Goal: Task Accomplishment & Management: Manage account settings

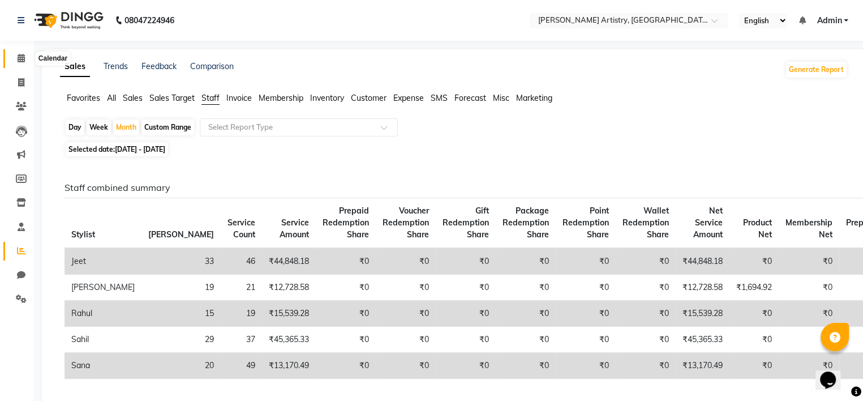
click at [18, 61] on icon at bounding box center [21, 58] width 7 height 8
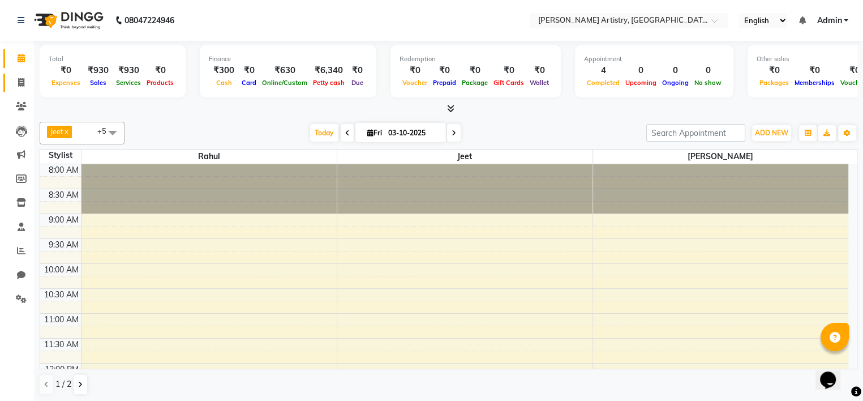
click at [21, 75] on link "Invoice" at bounding box center [16, 83] width 27 height 19
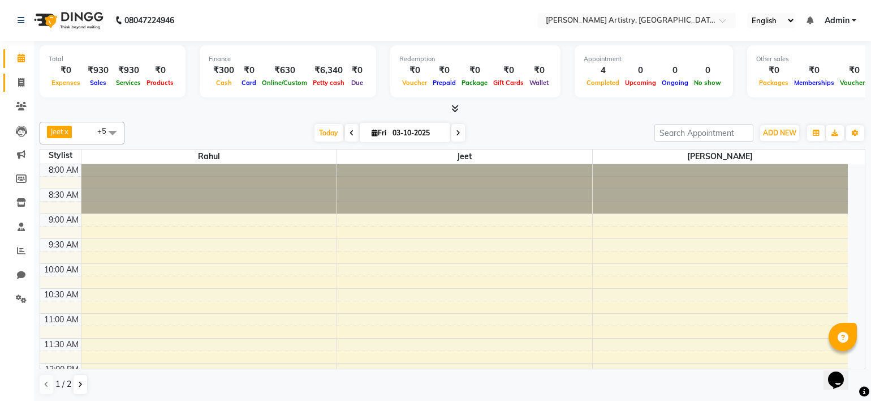
select select "8322"
select select "service"
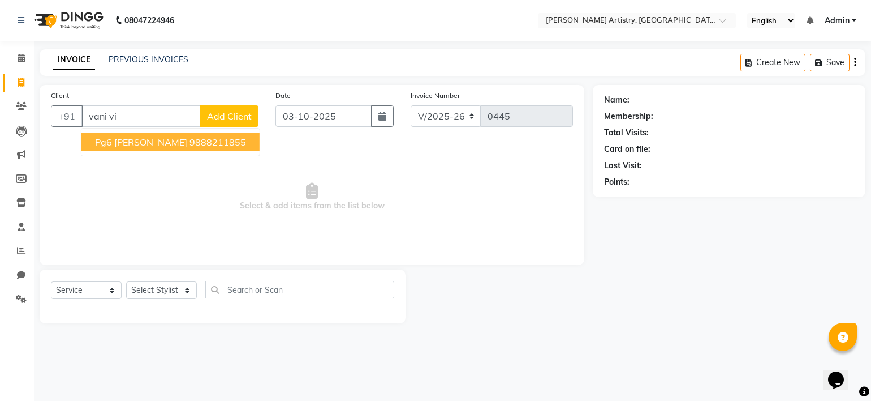
click at [190, 145] on ngb-highlight "9888211855" at bounding box center [218, 141] width 57 height 11
type input "9888211855"
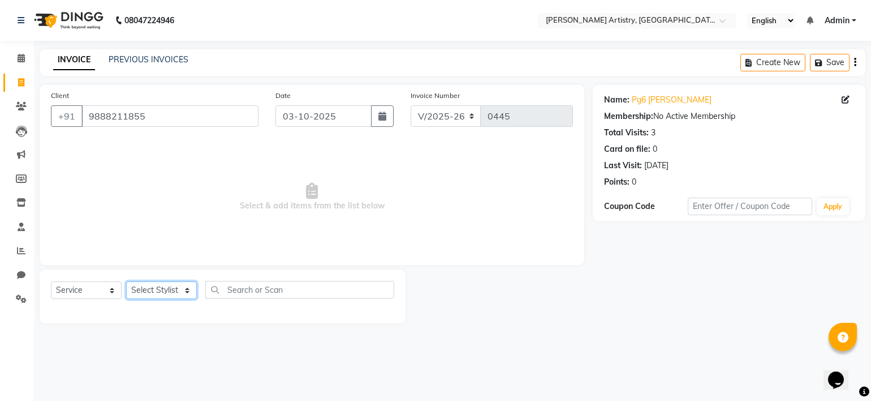
click at [180, 290] on select "Select Stylist Jeet Lakshmi Mannu Navneet Parneet Gandhi Rahul Sagar Sahil Sana" at bounding box center [161, 290] width 71 height 18
select select "84201"
click at [126, 282] on select "Select Stylist Jeet Lakshmi Mannu Navneet Parneet Gandhi Rahul Sagar Sahil Sana" at bounding box center [161, 290] width 71 height 18
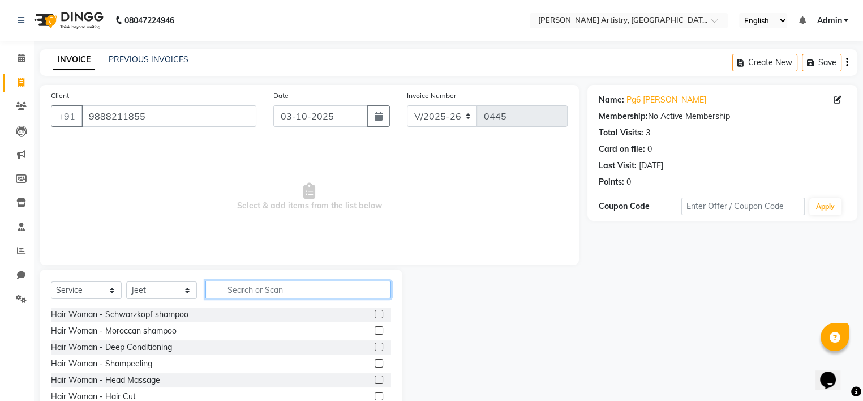
click at [237, 287] on input "text" at bounding box center [298, 290] width 186 height 18
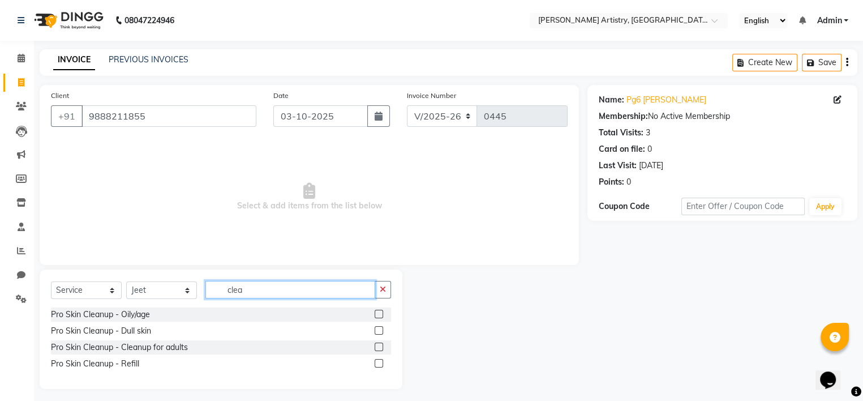
type input "clea"
click at [378, 314] on label at bounding box center [379, 313] width 8 height 8
click at [378, 314] on input "checkbox" at bounding box center [378, 314] width 7 height 7
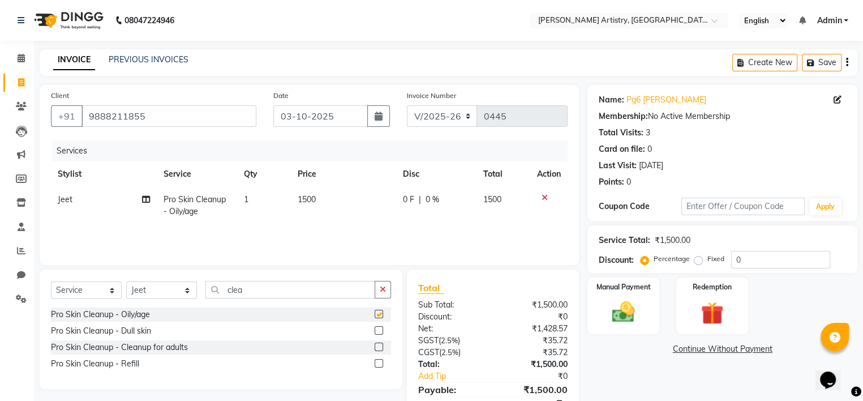
checkbox input "false"
click at [383, 291] on icon "button" at bounding box center [383, 289] width 6 height 8
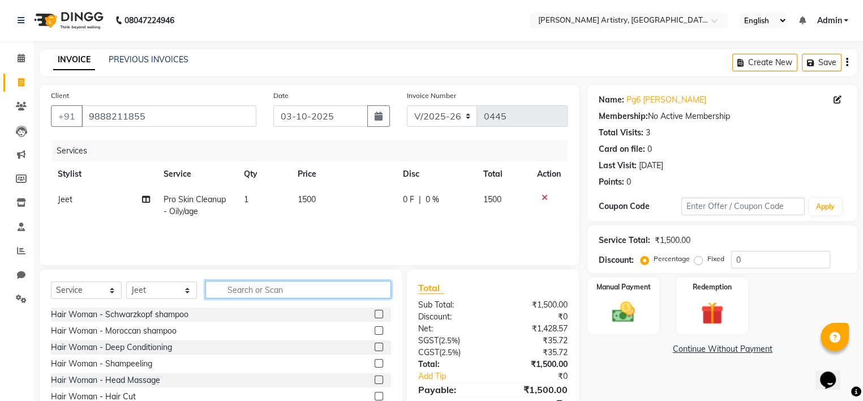
click at [337, 291] on input "text" at bounding box center [298, 290] width 186 height 18
type input "arms"
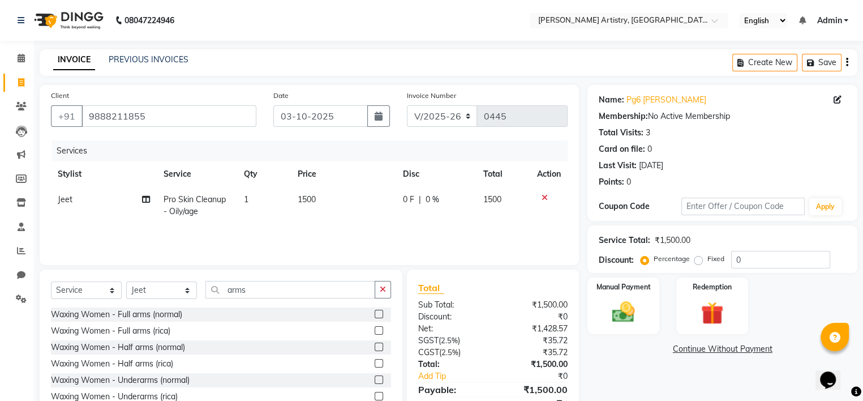
click at [375, 330] on label at bounding box center [379, 330] width 8 height 8
click at [375, 330] on input "checkbox" at bounding box center [378, 330] width 7 height 7
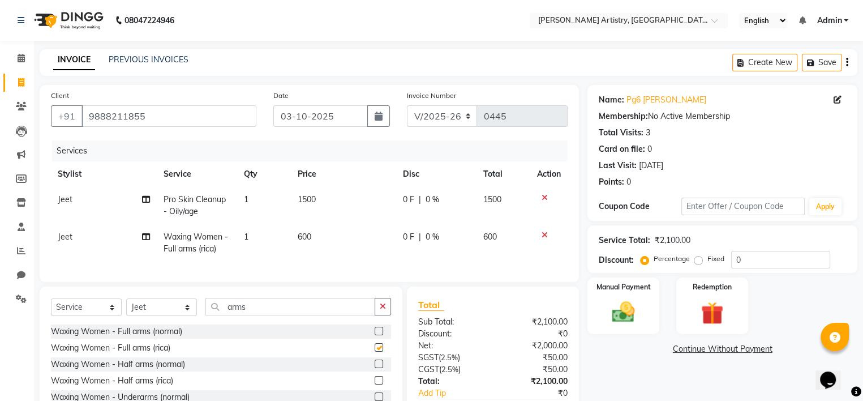
checkbox input "false"
click at [380, 310] on icon "button" at bounding box center [383, 306] width 6 height 8
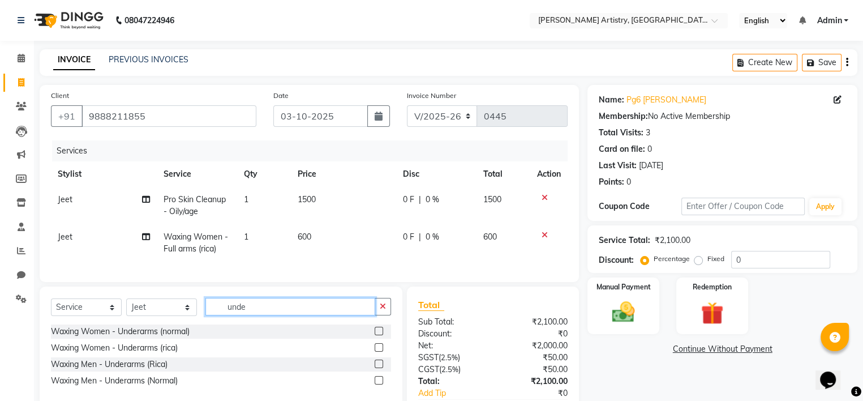
type input "unde"
click at [378, 351] on label at bounding box center [379, 347] width 8 height 8
click at [378, 351] on input "checkbox" at bounding box center [378, 347] width 7 height 7
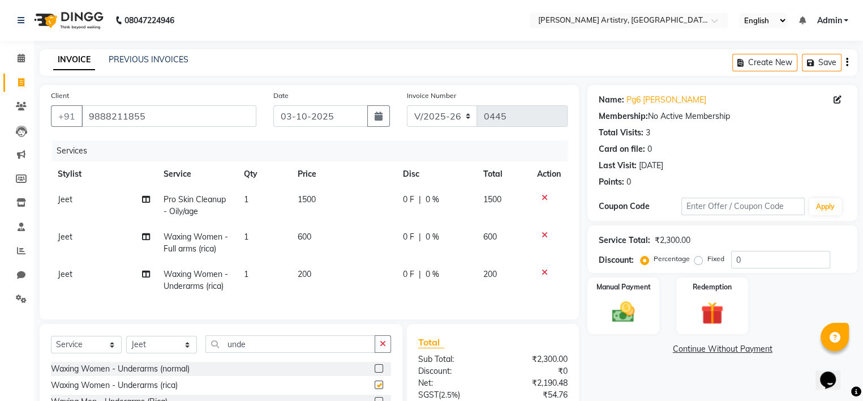
checkbox input "false"
click at [380, 347] on icon "button" at bounding box center [383, 343] width 6 height 8
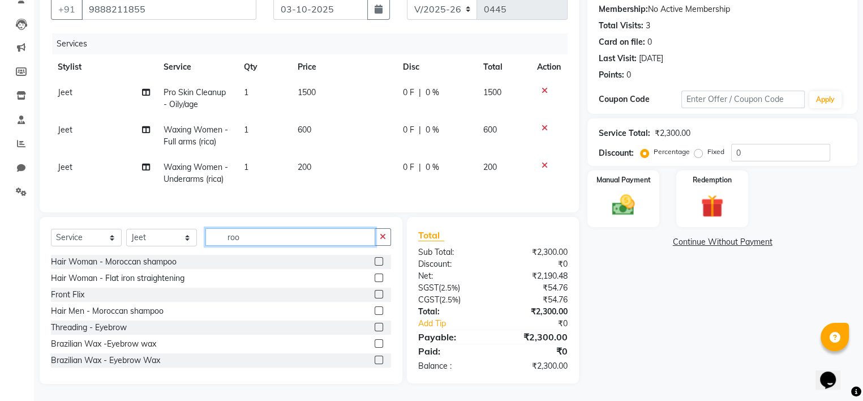
scroll to position [115, 0]
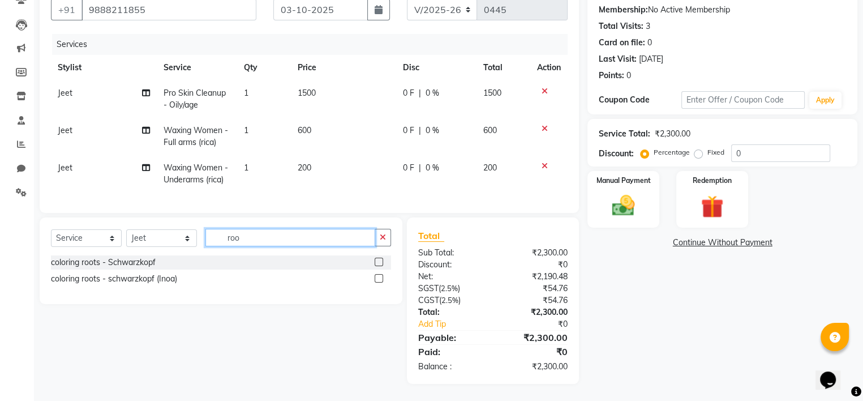
type input "roo"
click at [378, 261] on label at bounding box center [379, 261] width 8 height 8
click at [378, 261] on input "checkbox" at bounding box center [378, 262] width 7 height 7
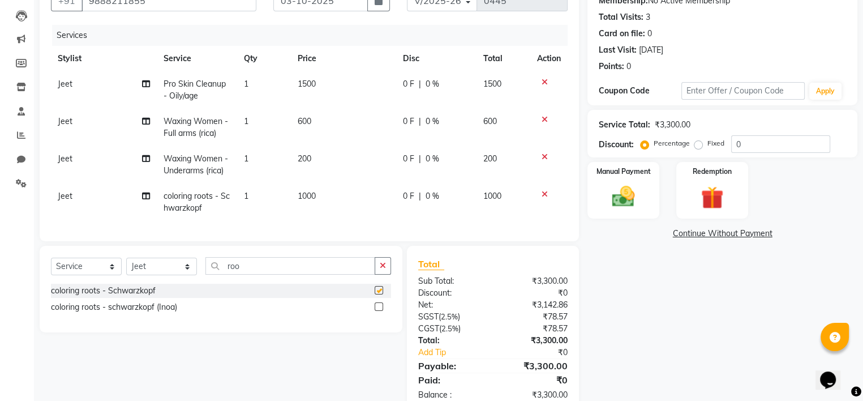
checkbox input "false"
click at [317, 196] on td "1000" at bounding box center [343, 201] width 105 height 37
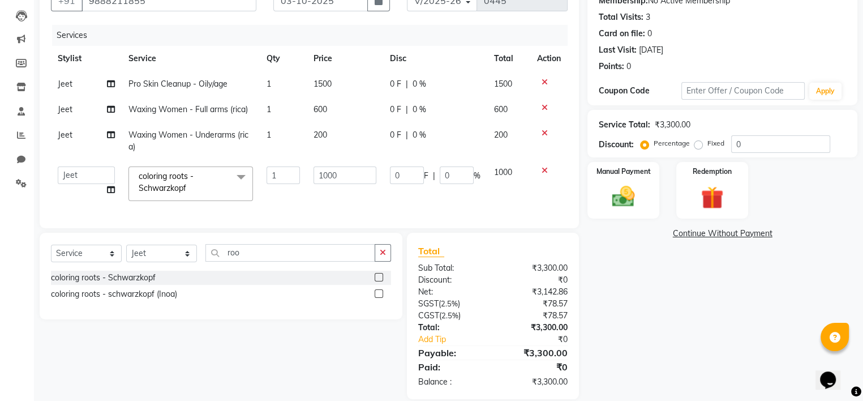
click at [341, 187] on td "1000" at bounding box center [345, 184] width 76 height 48
click at [343, 175] on input "1000" at bounding box center [344, 175] width 63 height 18
type input "1400"
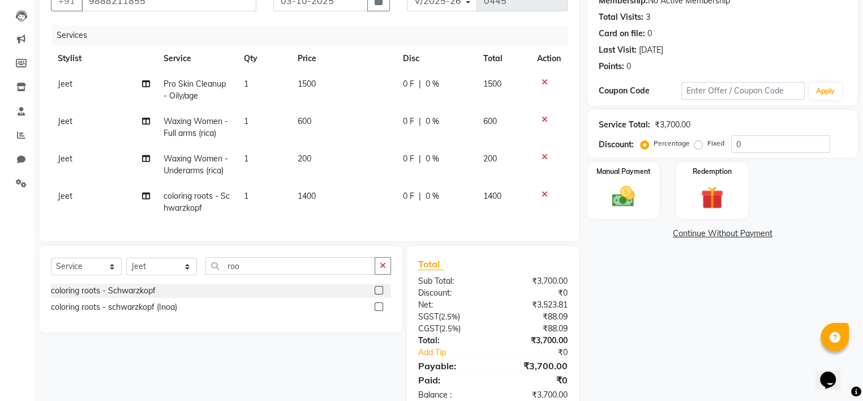
click at [366, 196] on td "1400" at bounding box center [343, 201] width 105 height 37
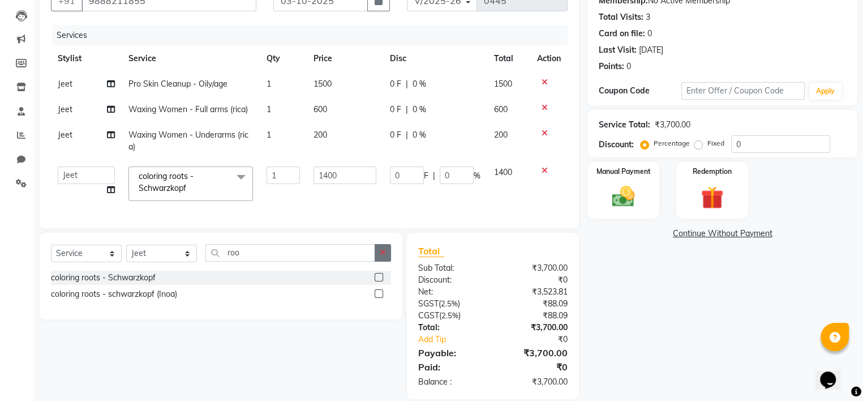
click at [380, 256] on icon "button" at bounding box center [383, 252] width 6 height 8
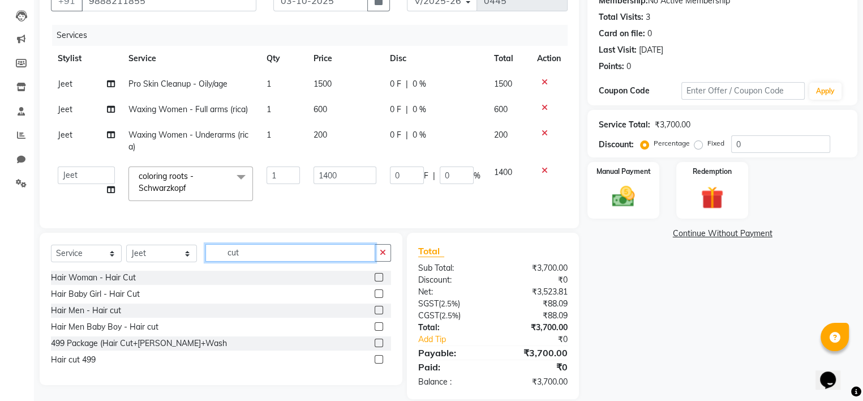
type input "cut"
click at [378, 281] on label at bounding box center [379, 277] width 8 height 8
click at [378, 281] on input "checkbox" at bounding box center [378, 277] width 7 height 7
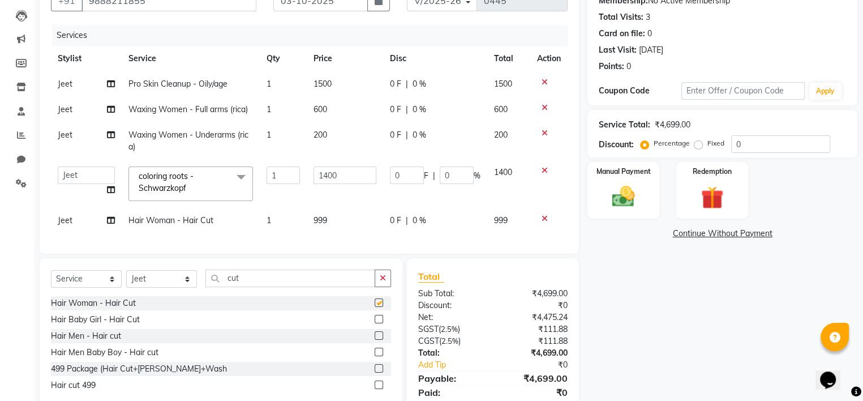
checkbox input "false"
click at [329, 218] on td "999" at bounding box center [345, 220] width 76 height 25
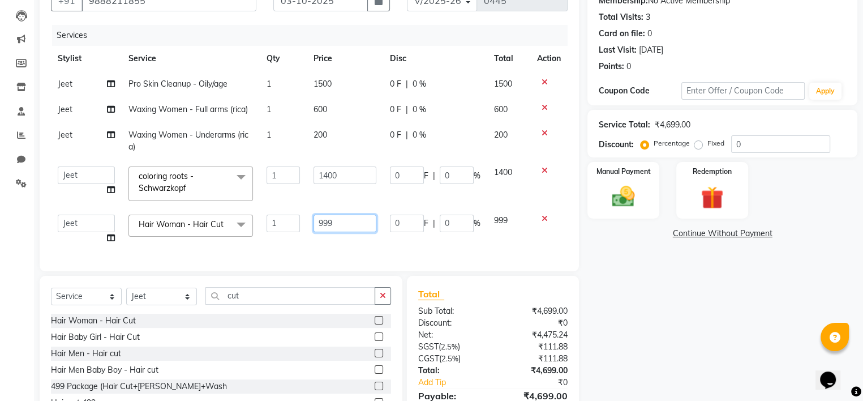
click at [342, 217] on input "999" at bounding box center [344, 223] width 63 height 18
type input "500"
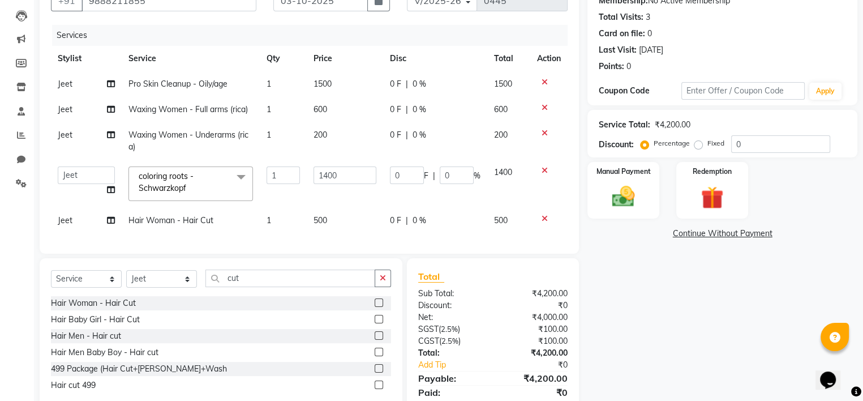
click at [362, 235] on div "Services Stylist Service Qty Price Disc Total Action Jeet Pro Skin Cleanup - Oi…" at bounding box center [309, 133] width 517 height 217
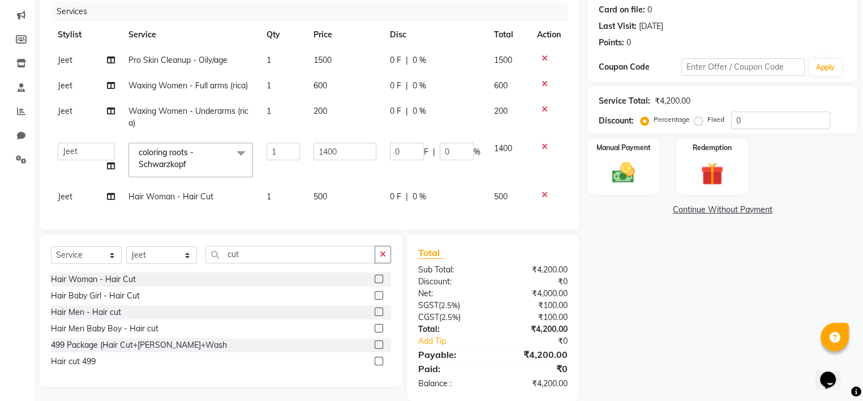
scroll to position [144, 0]
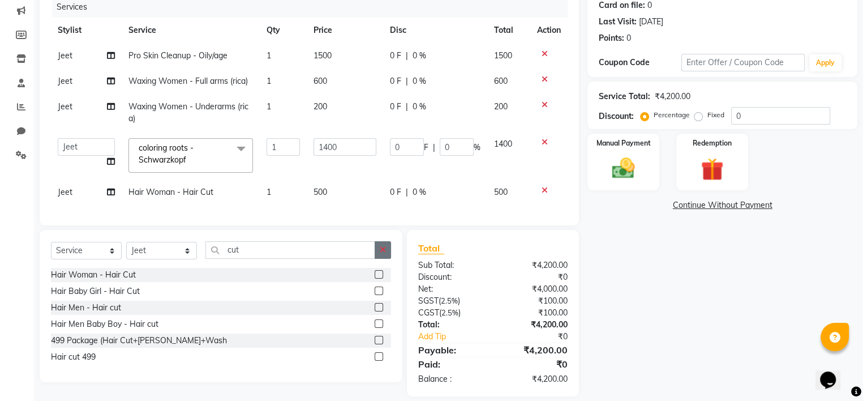
click at [385, 253] on icon "button" at bounding box center [383, 250] width 6 height 8
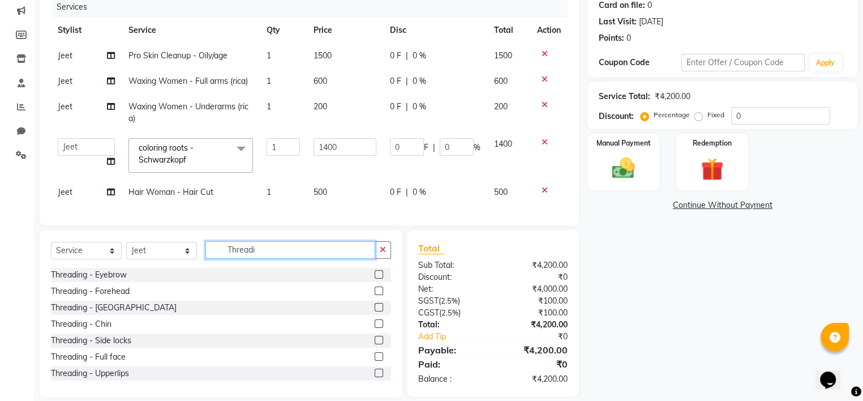
type input "Threadi"
click at [375, 278] on label at bounding box center [379, 274] width 8 height 8
click at [375, 278] on input "checkbox" at bounding box center [378, 274] width 7 height 7
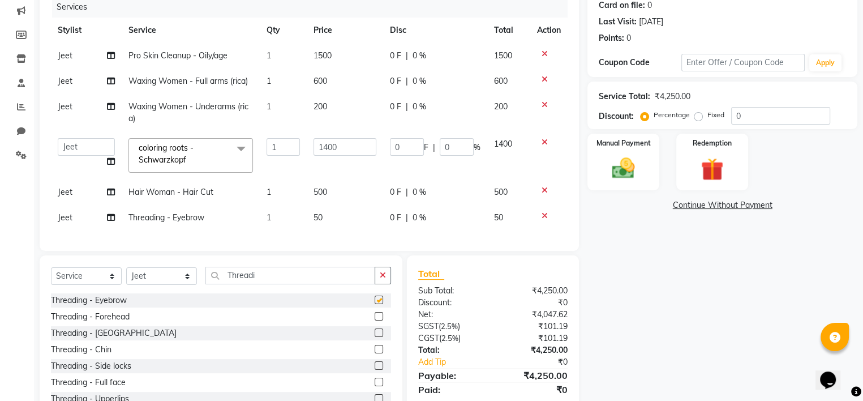
checkbox input "false"
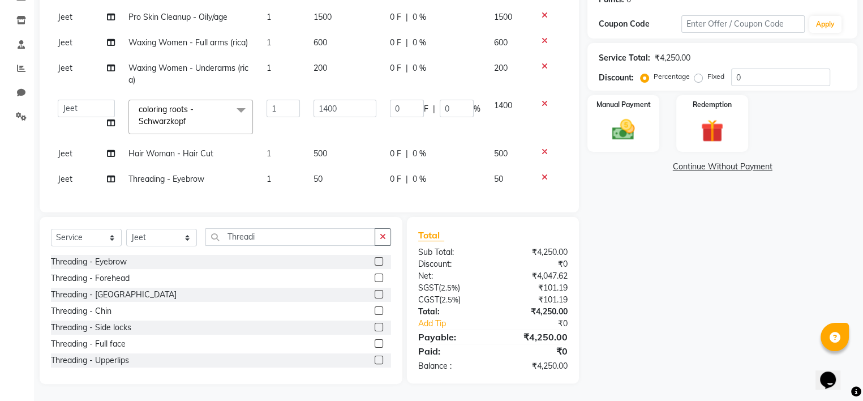
click at [707, 71] on label "Fixed" at bounding box center [715, 76] width 17 height 10
click at [697, 72] on input "Fixed" at bounding box center [700, 76] width 8 height 8
radio input "true"
click at [756, 68] on input "0" at bounding box center [780, 77] width 99 height 18
type input "1"
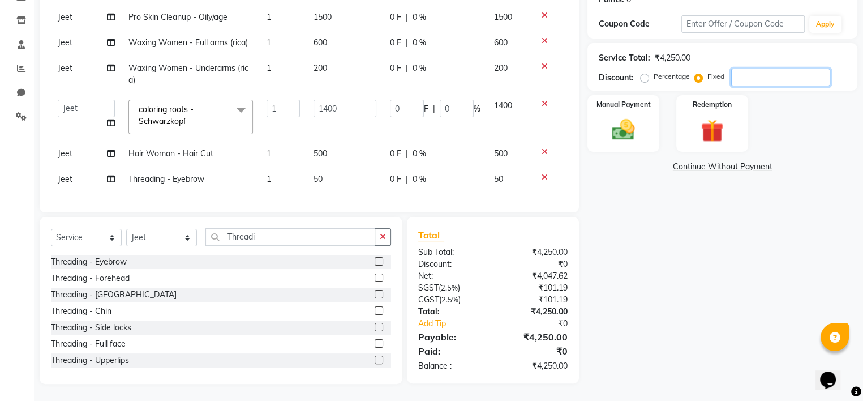
type input "0.33"
type input "0.02"
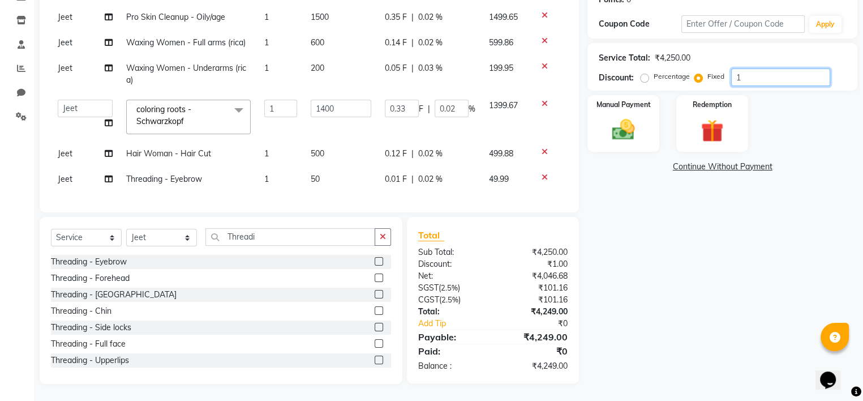
type input "10"
type input "3.29"
type input "0.23"
type input "105"
type input "34.59"
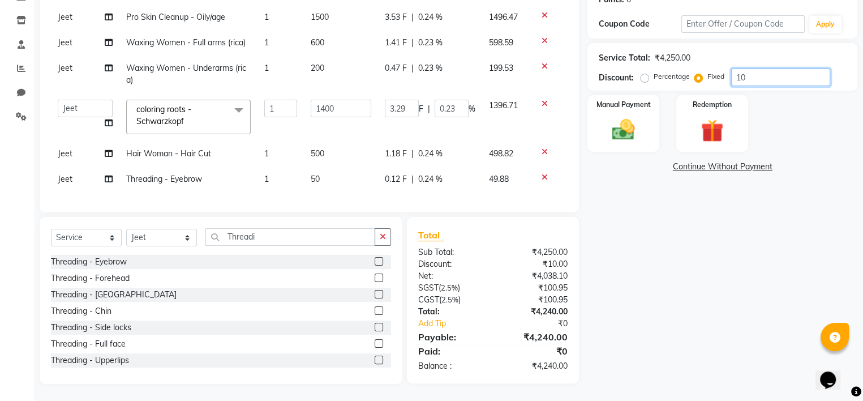
type input "2.47"
type input "1055"
type input "347.53"
type input "24.82"
type input "1055"
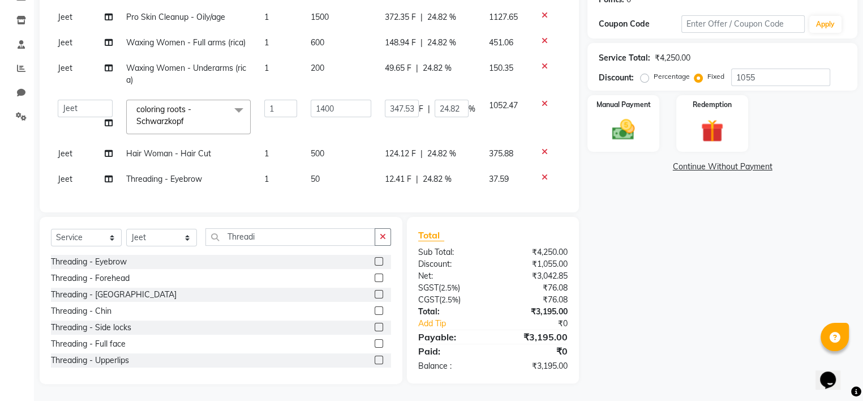
click at [729, 211] on div "Name: Pg6 Vani Vig Membership: No Active Membership Total Visits: 3 Card on fil…" at bounding box center [726, 143] width 278 height 481
click at [619, 122] on img at bounding box center [623, 130] width 38 height 27
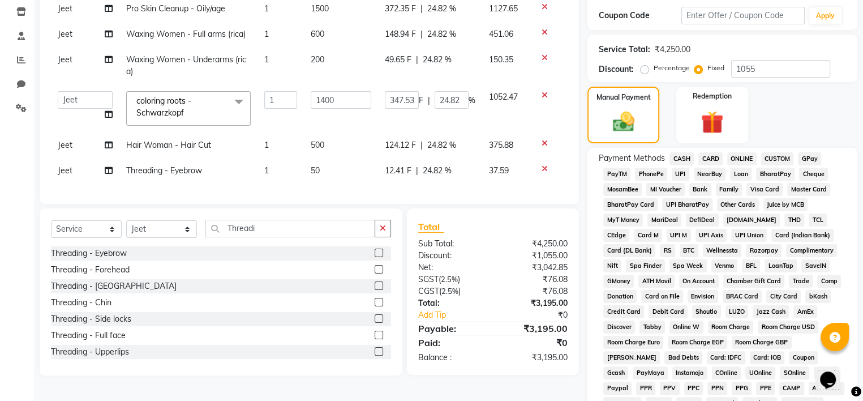
click at [679, 178] on span "UPI" at bounding box center [681, 173] width 18 height 13
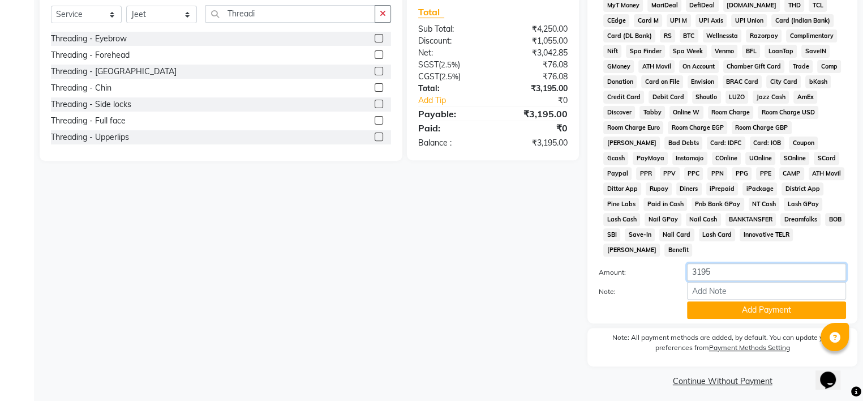
click at [724, 263] on input "3195" at bounding box center [766, 272] width 159 height 18
type input "1000"
click at [743, 294] on div "Note:" at bounding box center [722, 291] width 264 height 19
click at [739, 289] on input "Note:" at bounding box center [766, 291] width 159 height 18
type input "Advance"
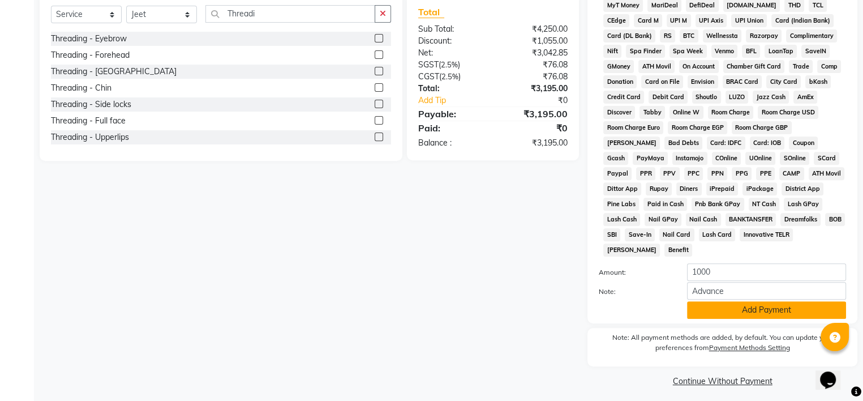
click at [731, 306] on button "Add Payment" at bounding box center [766, 310] width 159 height 18
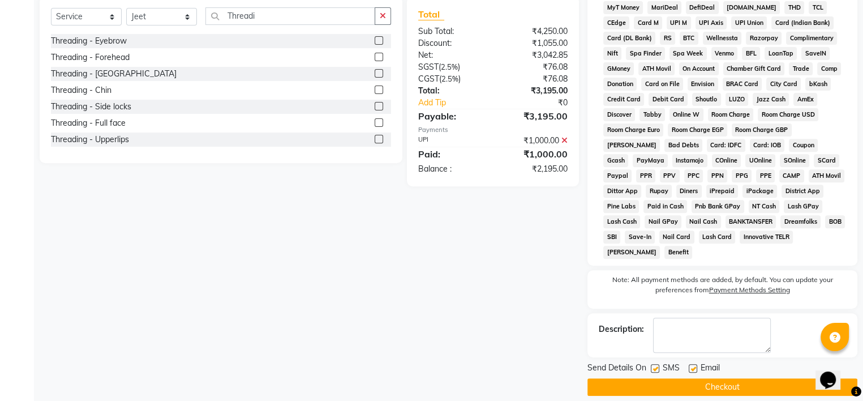
scroll to position [407, 0]
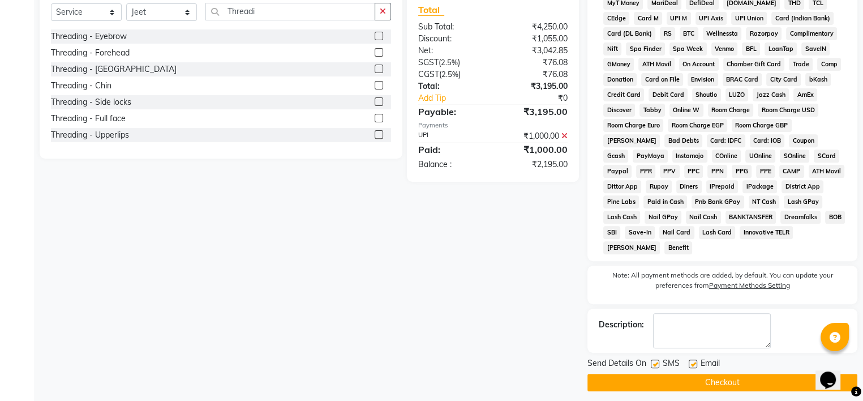
click at [655, 359] on label at bounding box center [655, 363] width 8 height 8
click at [655, 360] on input "checkbox" at bounding box center [654, 363] width 7 height 7
checkbox input "false"
click at [695, 359] on label at bounding box center [692, 363] width 8 height 8
click at [695, 360] on input "checkbox" at bounding box center [691, 363] width 7 height 7
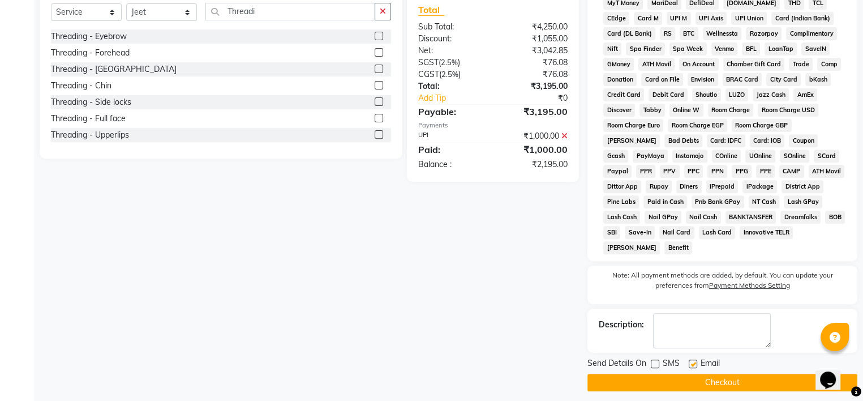
checkbox input "false"
click at [691, 333] on textarea at bounding box center [712, 330] width 118 height 35
type textarea "jc 475"
click at [686, 374] on button "Checkout" at bounding box center [722, 382] width 270 height 18
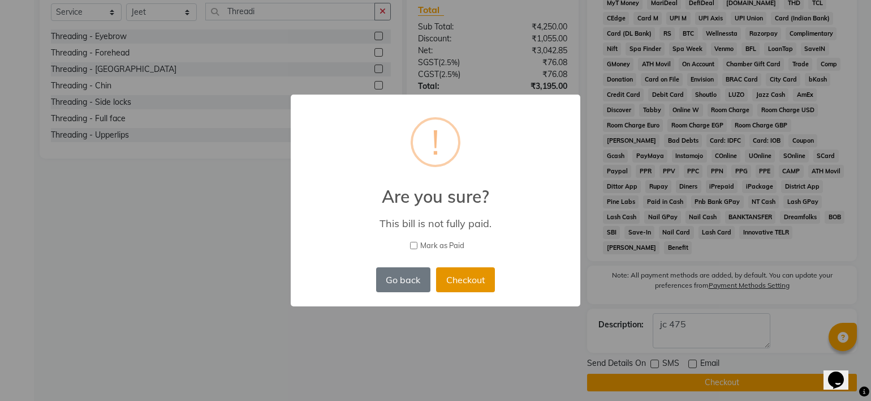
click at [452, 288] on button "Checkout" at bounding box center [465, 279] width 59 height 25
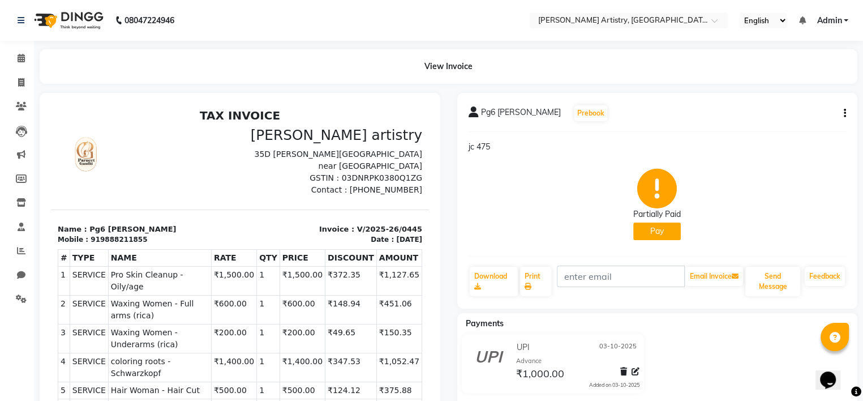
click at [846, 111] on div "Pg6 Vani Vig Prebook jc 475 Partially Paid Pay Download Print Email Invoice Sen…" at bounding box center [657, 201] width 401 height 216
click at [845, 113] on icon "button" at bounding box center [844, 113] width 2 height 1
click at [789, 111] on div "Edit Item Staff" at bounding box center [788, 113] width 78 height 14
select select
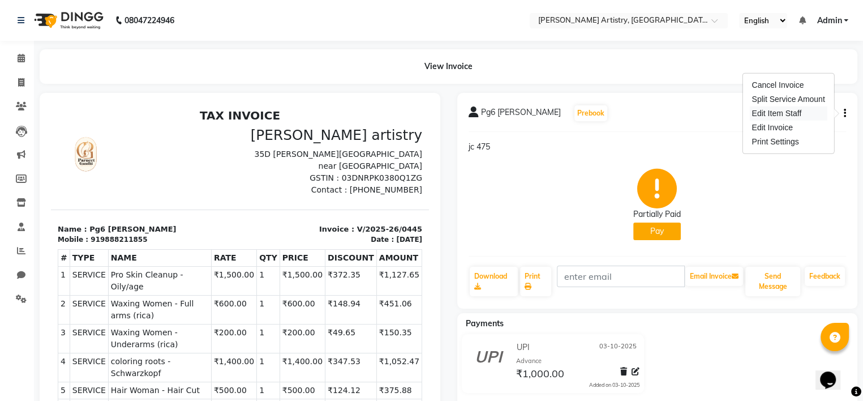
select select
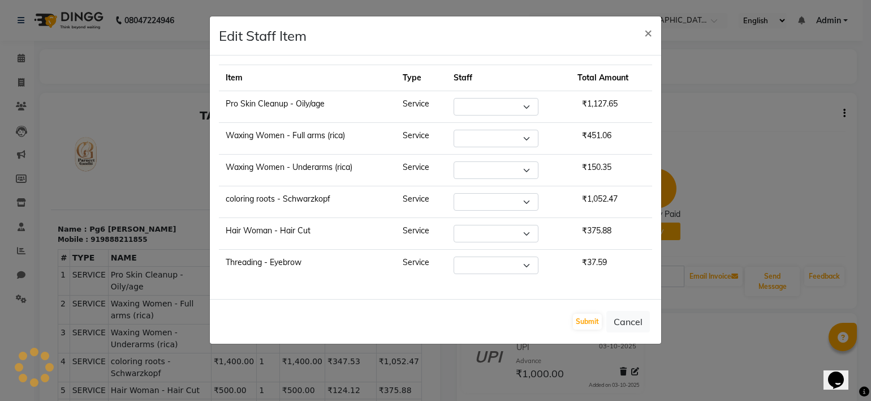
select select "84201"
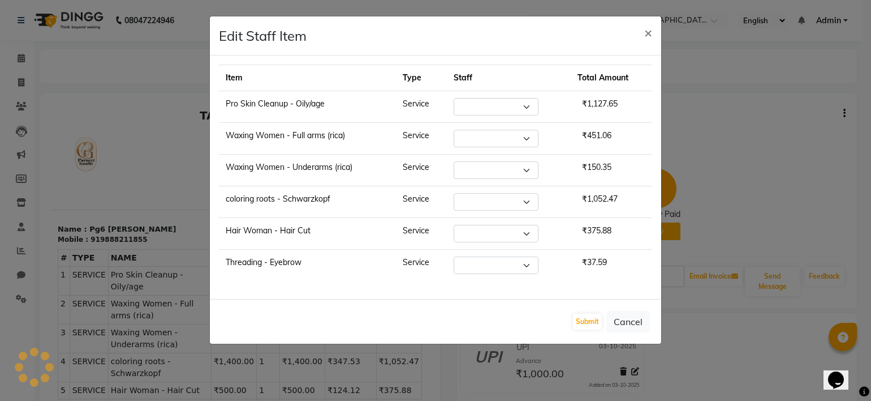
select select "84201"
click at [524, 108] on select "Select Jeet Lakshmi Mannu Navneet Parneet Gandhi Rahul Sagar Sahil Sana" at bounding box center [496, 107] width 85 height 18
select select "80740"
click at [454, 98] on select "Select Jeet Lakshmi Mannu Navneet Parneet Gandhi Rahul Sagar Sahil Sana" at bounding box center [496, 107] width 85 height 18
click at [518, 135] on select "Select Jeet Lakshmi Mannu Navneet Parneet Gandhi Rahul Sagar Sahil Sana" at bounding box center [496, 139] width 85 height 18
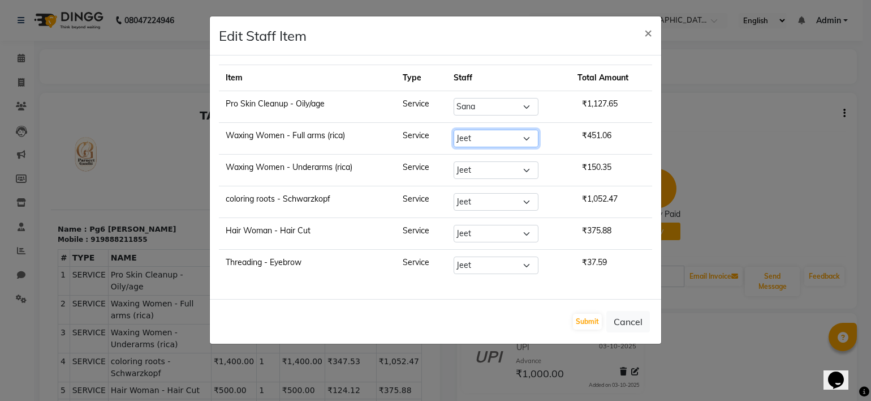
select select "80740"
click at [454, 130] on select "Select Jeet Lakshmi Mannu Navneet Parneet Gandhi Rahul Sagar Sahil Sana" at bounding box center [496, 139] width 85 height 18
click at [509, 162] on select "Select Jeet Lakshmi Mannu Navneet Parneet Gandhi Rahul Sagar Sahil Sana" at bounding box center [496, 170] width 85 height 18
select select "80740"
click at [454, 161] on select "Select Jeet Lakshmi Mannu Navneet Parneet Gandhi Rahul Sagar Sahil Sana" at bounding box center [496, 170] width 85 height 18
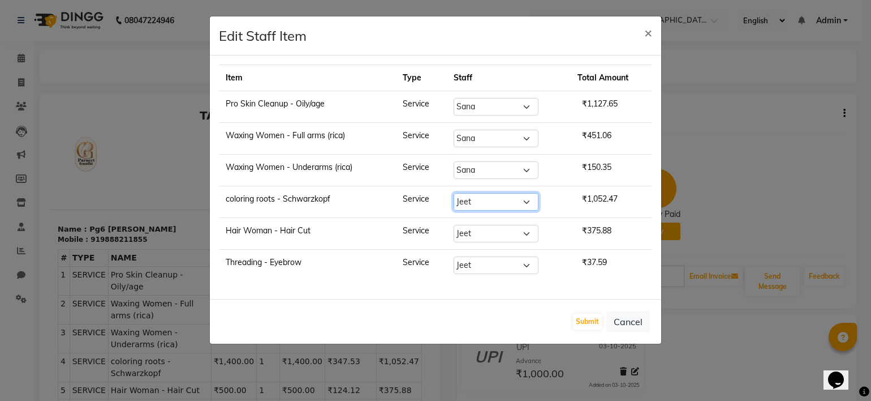
click at [499, 199] on select "Select Jeet Lakshmi Mannu Navneet Parneet Gandhi Rahul Sagar Sahil Sana" at bounding box center [496, 202] width 85 height 18
select select "80740"
click at [454, 193] on select "Select Jeet Lakshmi Mannu Navneet Parneet Gandhi Rahul Sagar Sahil Sana" at bounding box center [496, 202] width 85 height 18
click at [514, 220] on td "Select Jeet Lakshmi Mannu Navneet Parneet Gandhi Rahul Sagar Sahil Sana" at bounding box center [509, 234] width 124 height 32
click at [517, 230] on select "Select Jeet Lakshmi Mannu Navneet Parneet Gandhi Rahul Sagar Sahil Sana" at bounding box center [496, 234] width 85 height 18
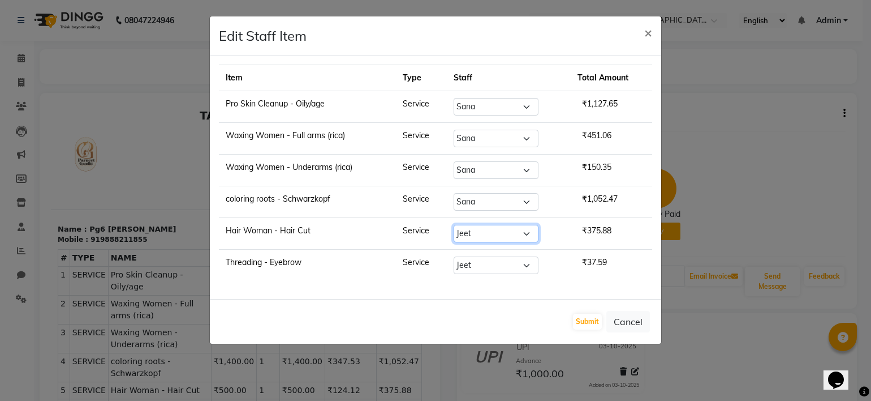
select select "80740"
click at [454, 225] on select "Select Jeet Lakshmi Mannu Navneet Parneet Gandhi Rahul Sagar Sahil Sana" at bounding box center [496, 234] width 85 height 18
click at [507, 267] on select "Select Jeet Lakshmi Mannu Navneet Parneet Gandhi Rahul Sagar Sahil Sana" at bounding box center [496, 265] width 85 height 18
select select "80740"
click at [454, 256] on select "Select Jeet Lakshmi Mannu Navneet Parneet Gandhi Rahul Sagar Sahil Sana" at bounding box center [496, 265] width 85 height 18
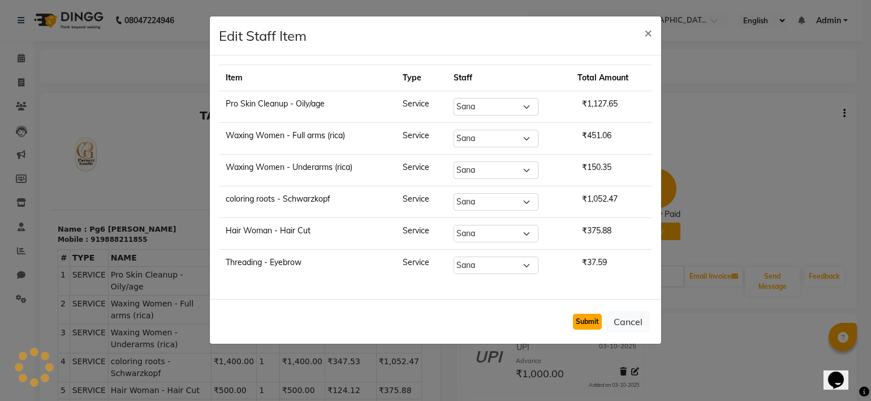
click at [590, 320] on button "Submit" at bounding box center [587, 321] width 29 height 16
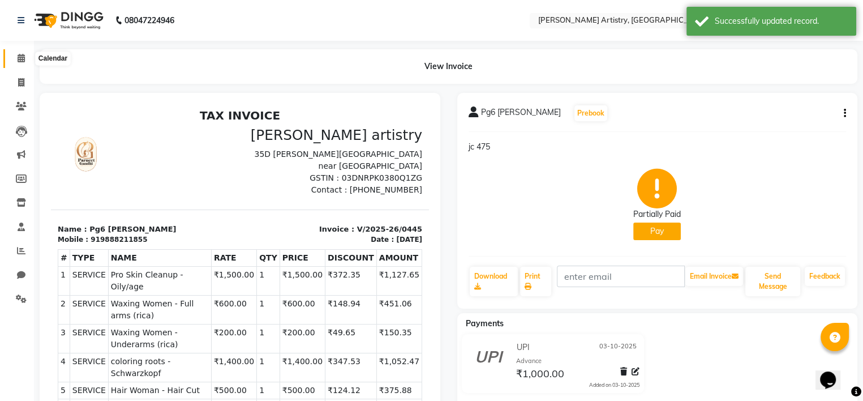
click at [28, 56] on span at bounding box center [21, 58] width 20 height 13
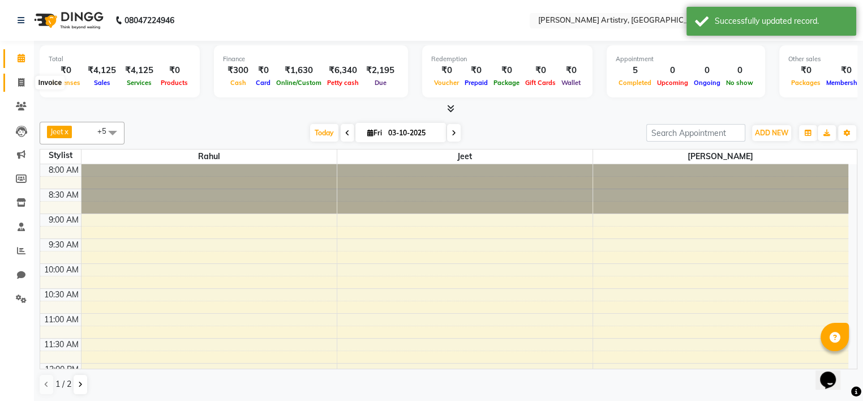
click at [14, 81] on span at bounding box center [21, 82] width 20 height 13
select select "service"
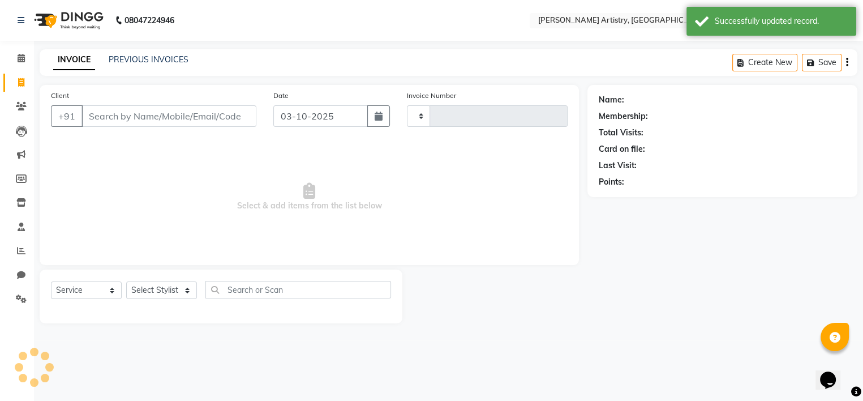
type input "0446"
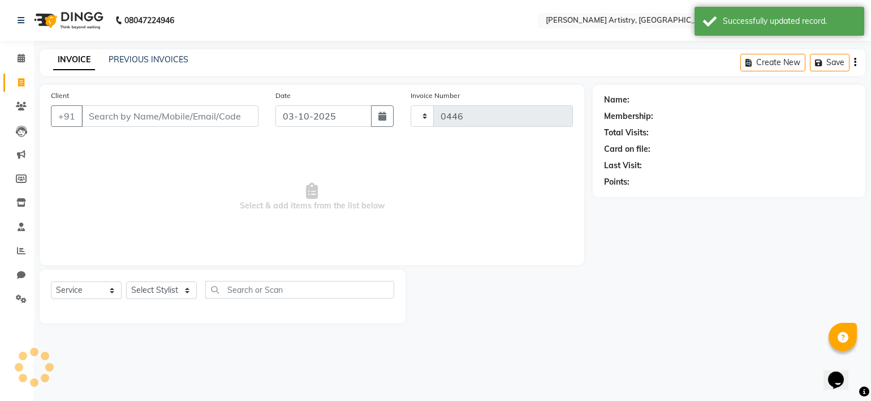
select select "8322"
type input "n"
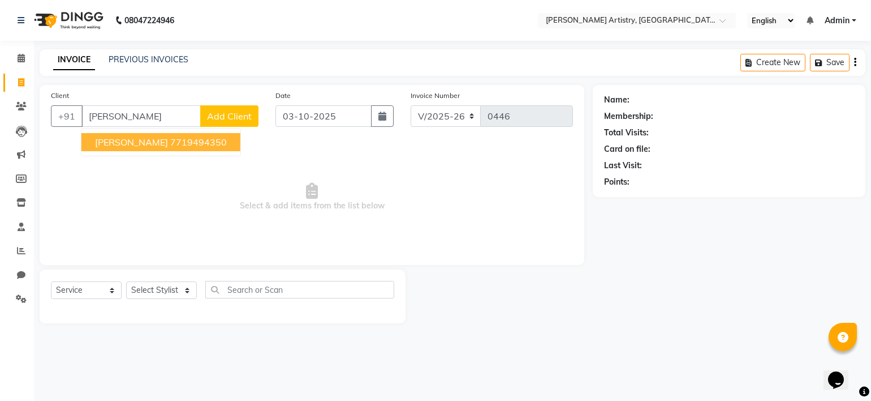
click at [170, 139] on ngb-highlight "7719494350" at bounding box center [198, 141] width 57 height 11
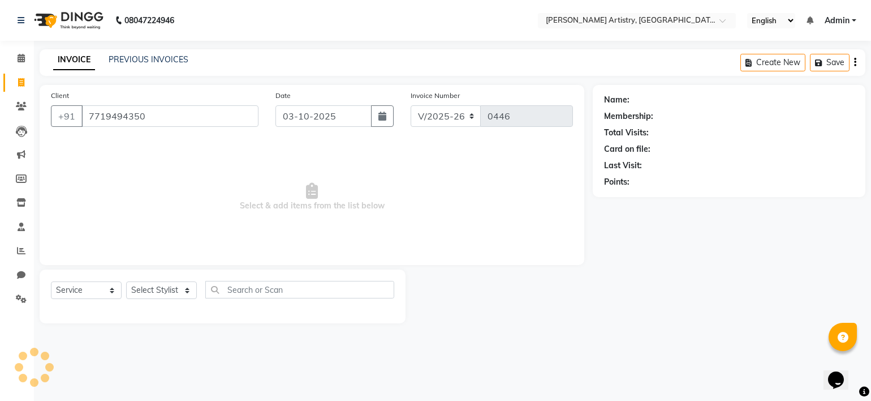
type input "7719494350"
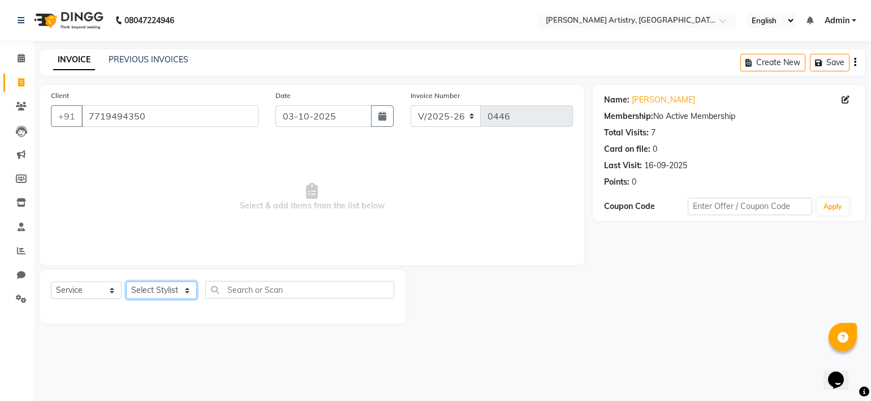
click at [152, 285] on select "Select Stylist Jeet Lakshmi Mannu Navneet Parneet Gandhi Rahul Sagar Sahil Sana" at bounding box center [161, 290] width 71 height 18
select select "84201"
click at [126, 282] on select "Select Stylist Jeet Lakshmi Mannu Navneet Parneet Gandhi Rahul Sagar Sahil Sana" at bounding box center [161, 290] width 71 height 18
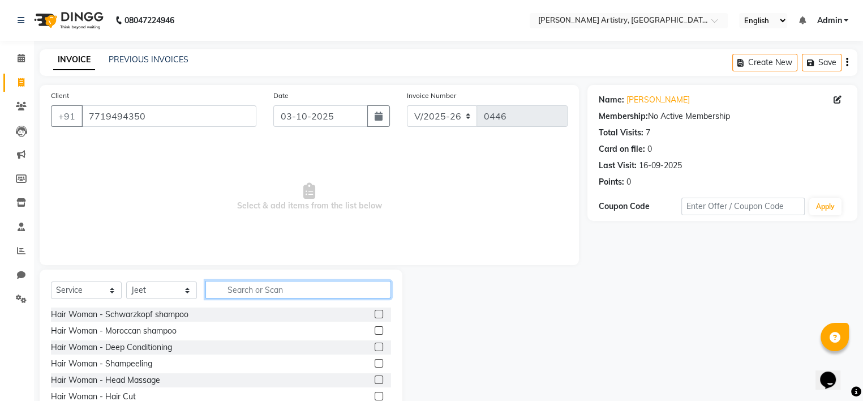
click at [256, 285] on input "text" at bounding box center [298, 290] width 186 height 18
type input "cut"
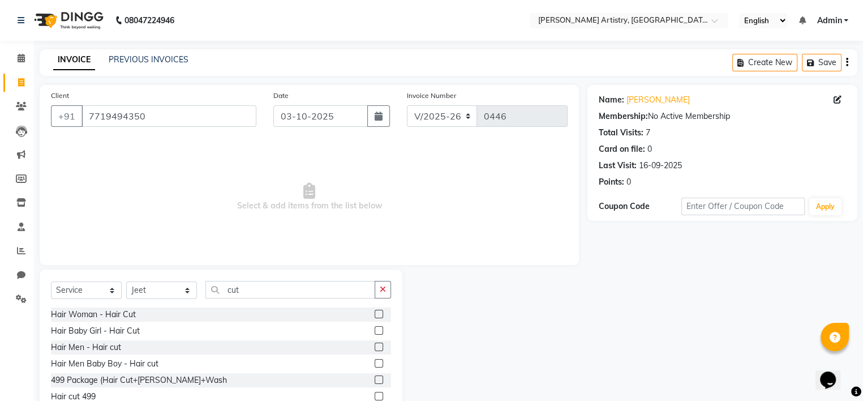
click at [382, 346] on label at bounding box center [379, 346] width 8 height 8
click at [382, 346] on input "checkbox" at bounding box center [378, 346] width 7 height 7
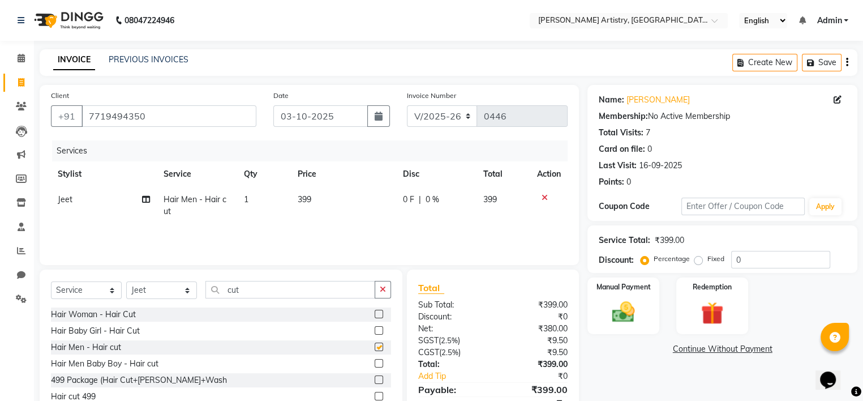
checkbox input "false"
click at [303, 193] on td "399" at bounding box center [343, 205] width 105 height 37
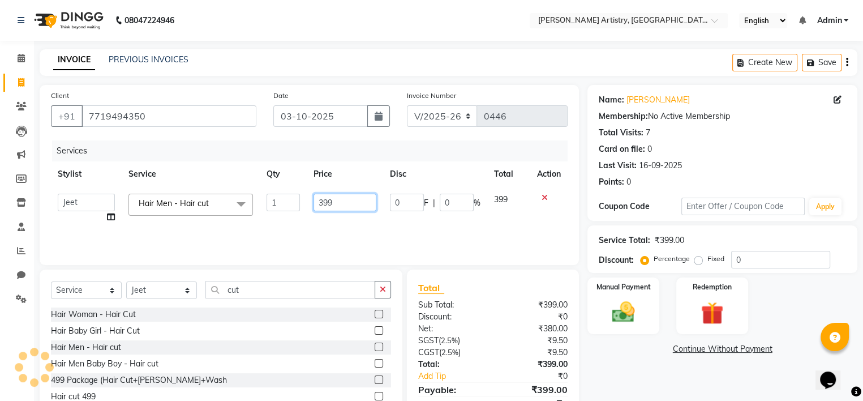
click at [335, 200] on input "399" at bounding box center [344, 202] width 63 height 18
type input "400"
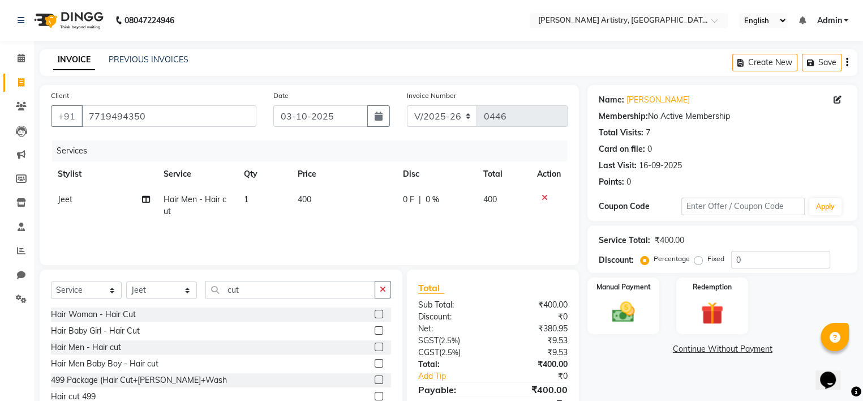
click at [380, 222] on td "400" at bounding box center [343, 205] width 105 height 37
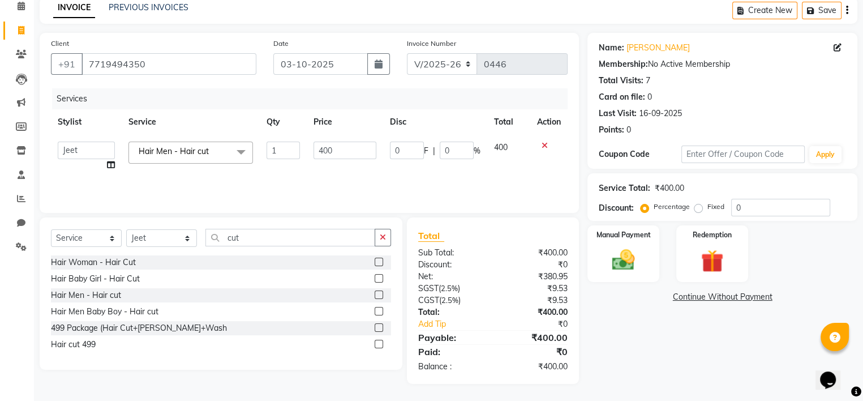
scroll to position [52, 0]
click at [610, 247] on img at bounding box center [623, 260] width 38 height 27
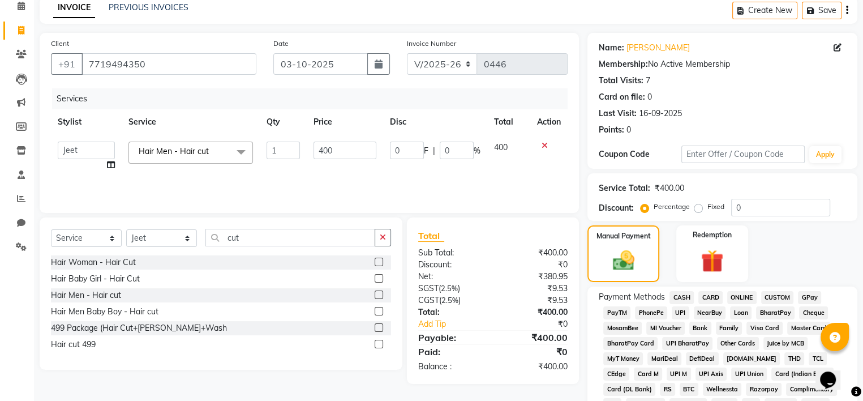
click at [678, 296] on span "CASH" at bounding box center [681, 297] width 24 height 13
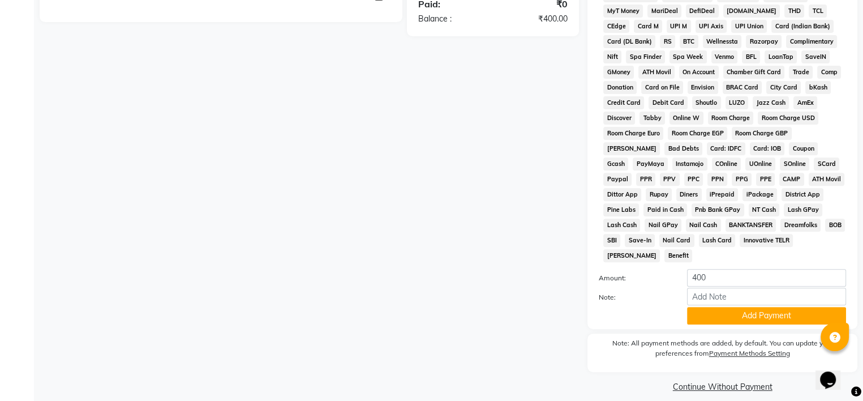
scroll to position [405, 0]
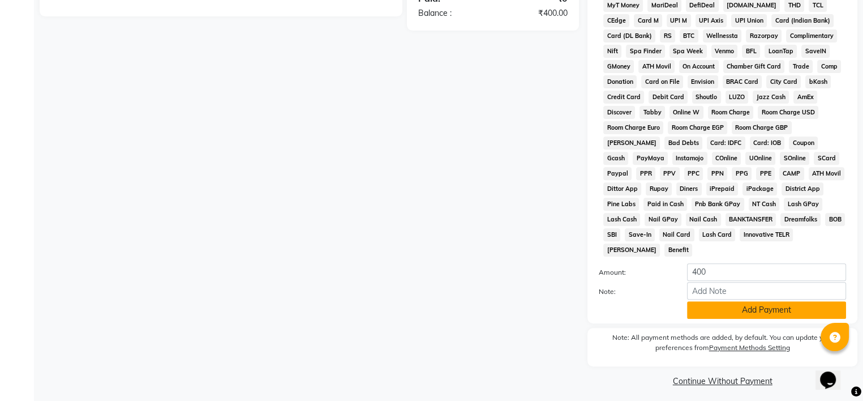
click at [726, 305] on button "Add Payment" at bounding box center [766, 310] width 159 height 18
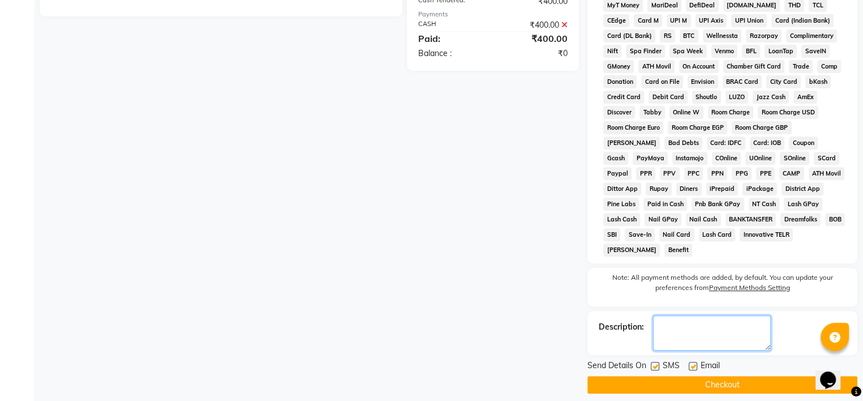
click at [699, 324] on textarea at bounding box center [712, 332] width 118 height 35
type textarea "jc 476"
click at [657, 361] on label at bounding box center [655, 365] width 8 height 8
click at [657, 363] on input "checkbox" at bounding box center [654, 366] width 7 height 7
checkbox input "false"
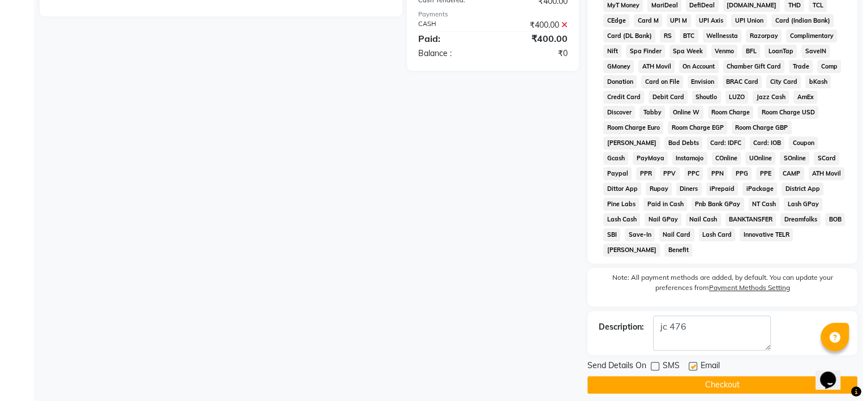
click at [692, 361] on label at bounding box center [692, 365] width 8 height 8
click at [692, 363] on input "checkbox" at bounding box center [691, 366] width 7 height 7
checkbox input "false"
click at [703, 377] on button "Checkout" at bounding box center [722, 385] width 270 height 18
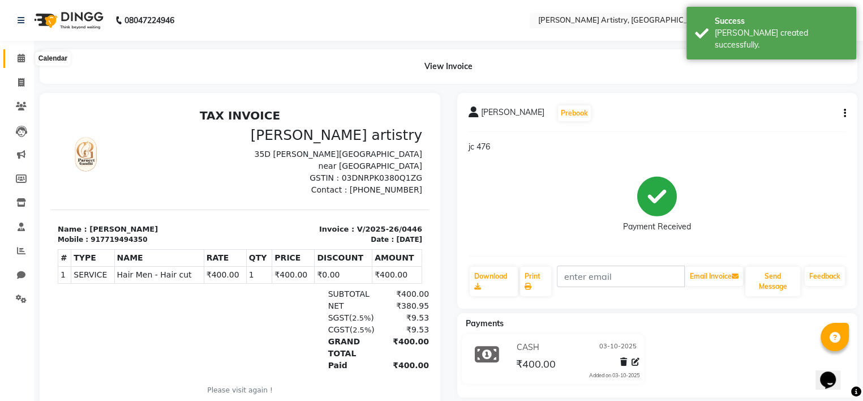
click at [19, 64] on span at bounding box center [21, 58] width 20 height 13
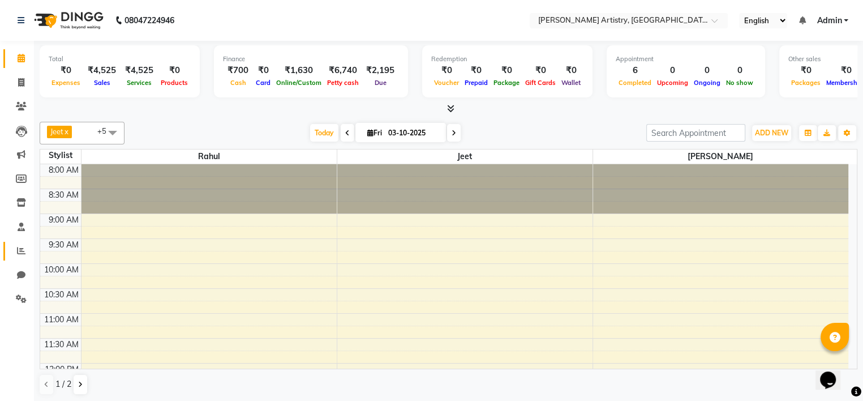
click at [25, 257] on link "Reports" at bounding box center [16, 251] width 27 height 19
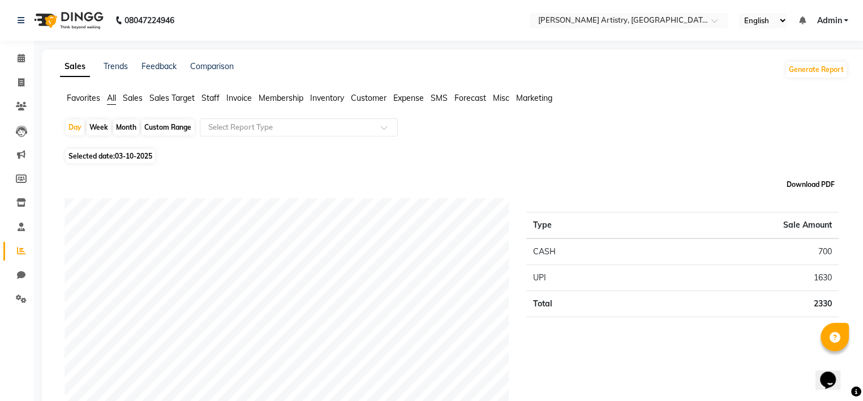
click at [804, 180] on button "Download PDF" at bounding box center [811, 185] width 54 height 16
click at [411, 99] on span "Expense" at bounding box center [408, 98] width 31 height 10
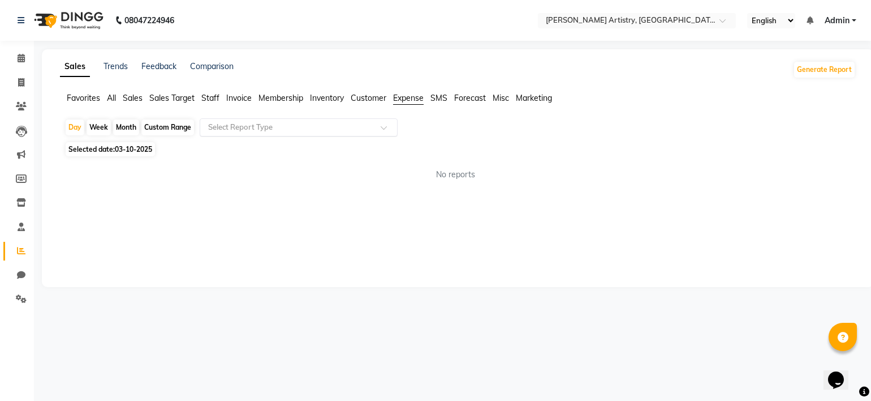
click at [221, 126] on input "text" at bounding box center [287, 127] width 163 height 11
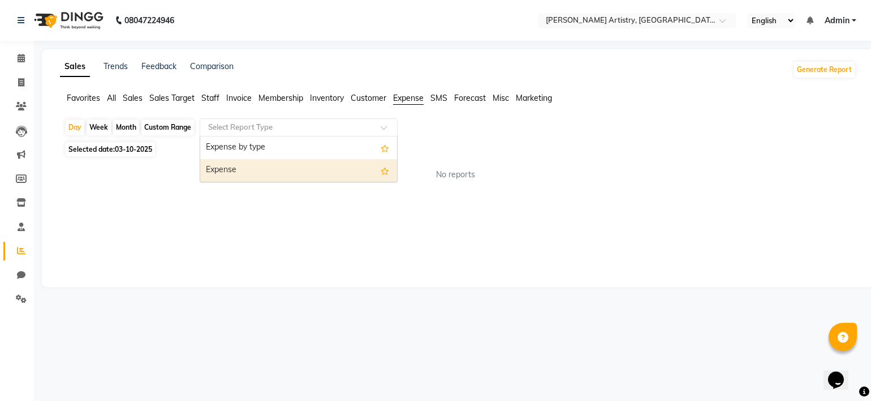
click at [224, 160] on div "Expense" at bounding box center [298, 170] width 197 height 23
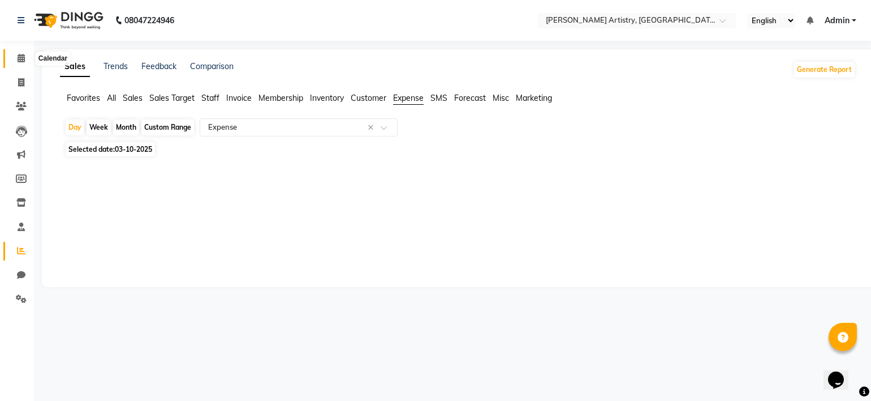
click at [16, 64] on span at bounding box center [21, 58] width 20 height 13
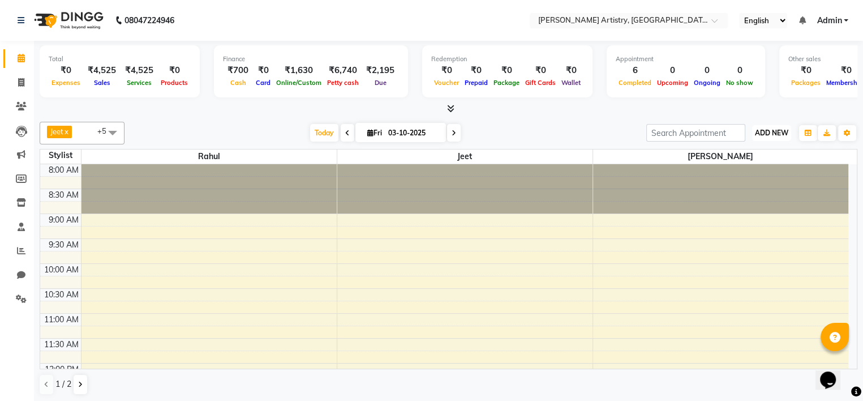
click at [771, 132] on span "ADD NEW" at bounding box center [771, 132] width 33 height 8
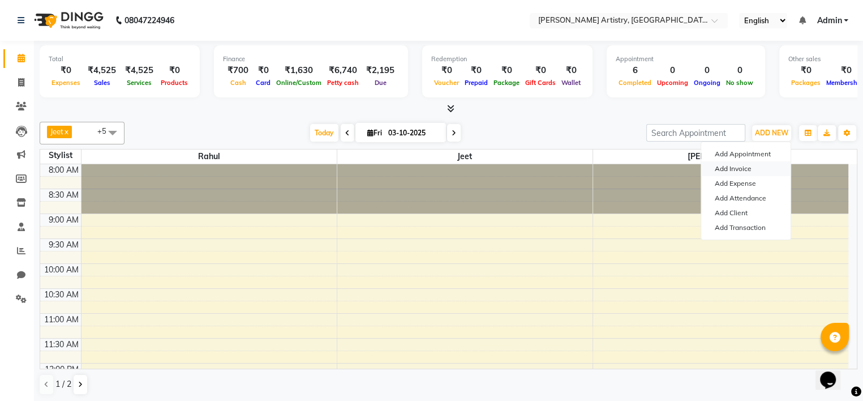
click at [741, 175] on link "Add Invoice" at bounding box center [745, 168] width 89 height 15
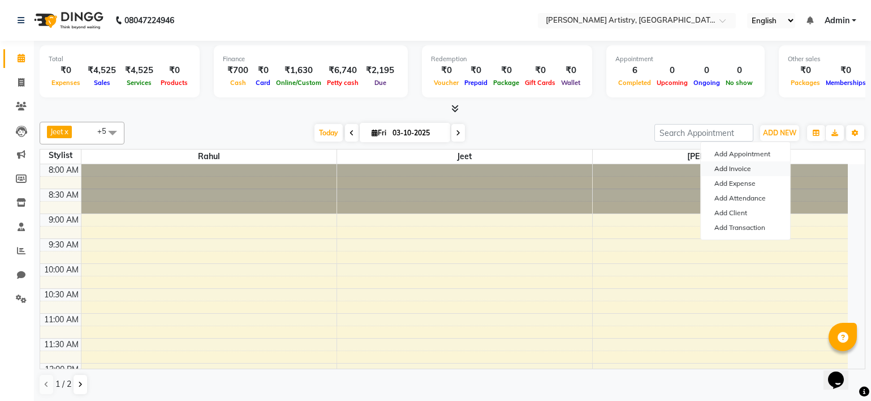
select select "8322"
select select "service"
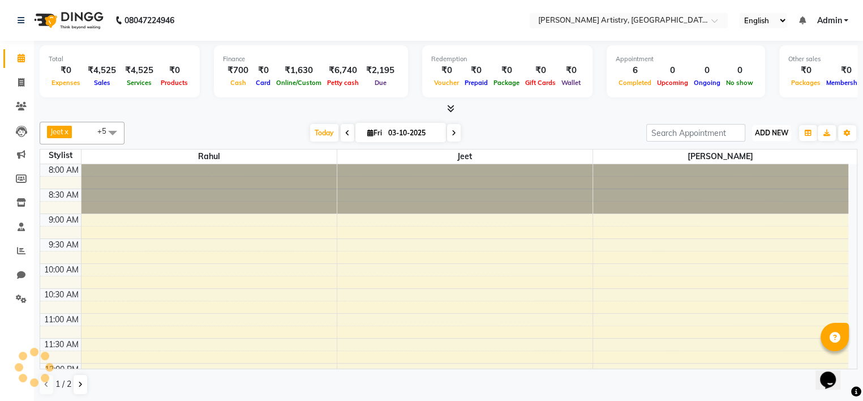
scroll to position [415, 0]
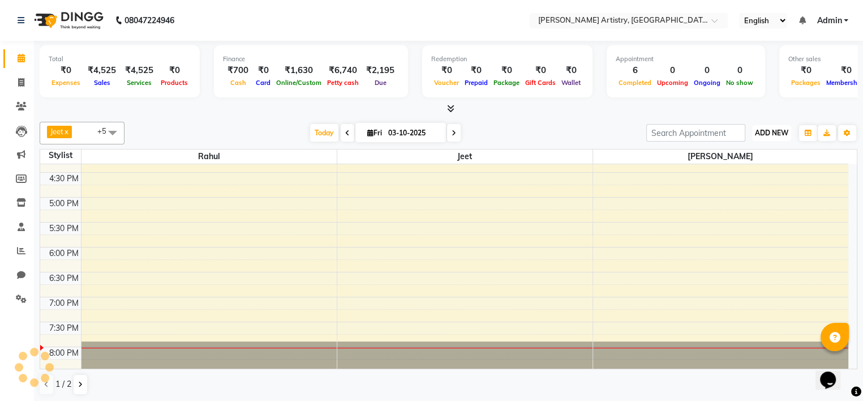
click at [769, 125] on button "ADD NEW Toggle Dropdown" at bounding box center [771, 133] width 39 height 16
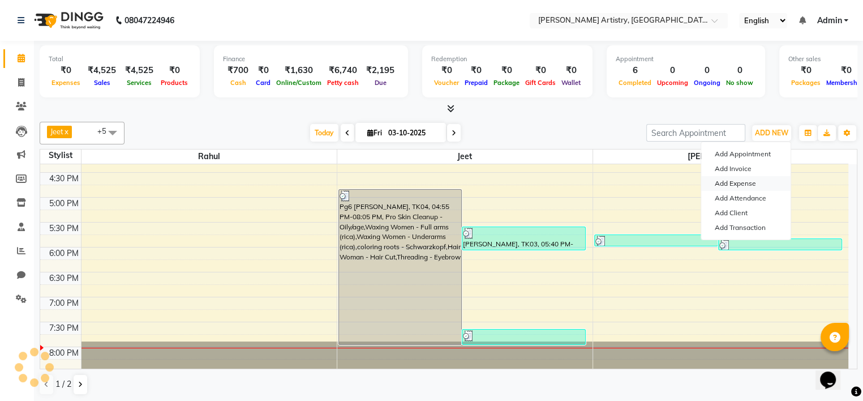
click at [738, 183] on link "Add Expense" at bounding box center [745, 183] width 89 height 15
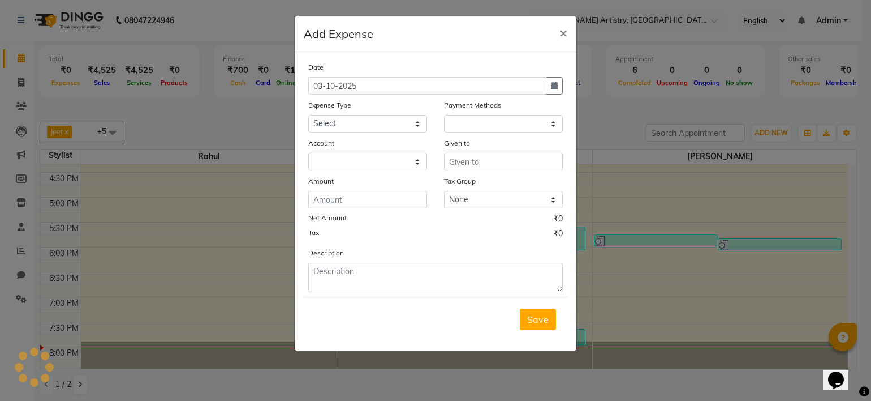
select select "1"
select select "7445"
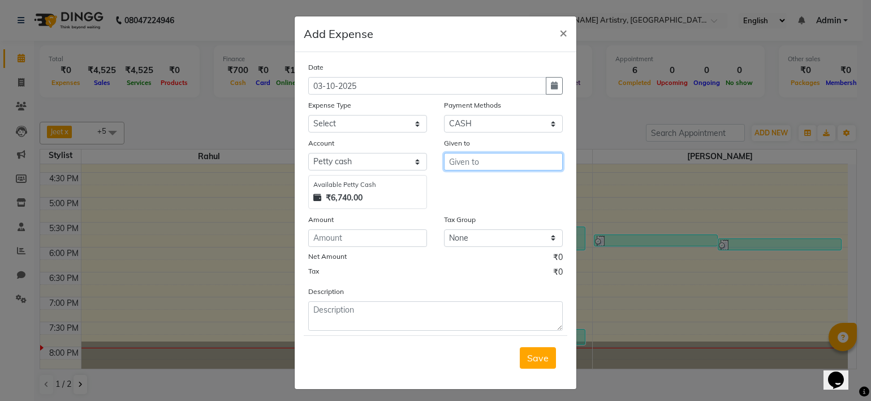
click at [488, 160] on input "text" at bounding box center [503, 162] width 119 height 18
type input "rapido"
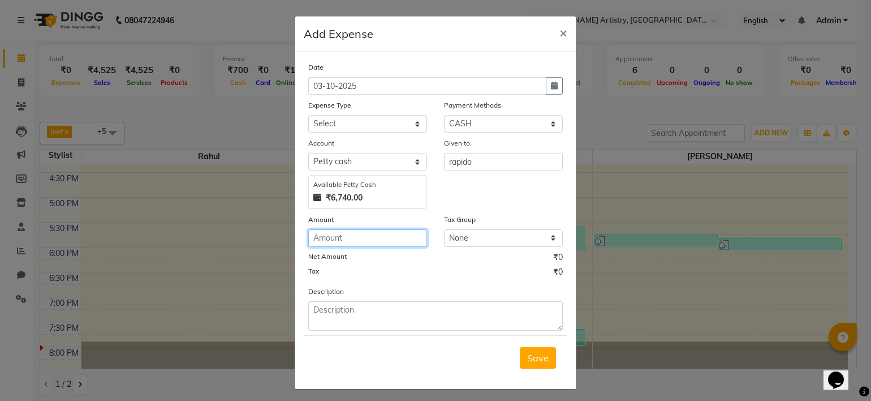
click at [360, 246] on input "number" at bounding box center [367, 238] width 119 height 18
type input "50"
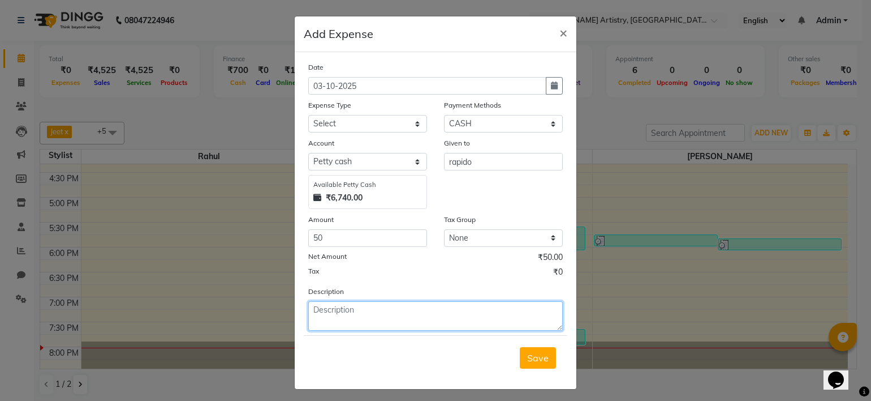
click at [377, 308] on textarea at bounding box center [435, 315] width 255 height 29
type textarea "NAils product"
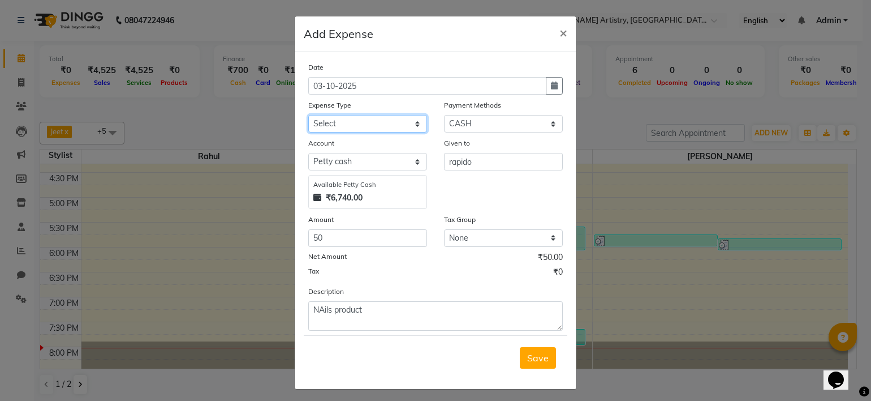
click at [352, 132] on select "Select Advance Salary Bank charges Car maintenance Cash transfer to bank Cash t…" at bounding box center [367, 124] width 119 height 18
click at [347, 125] on select "Select Advance Salary Bank charges Car maintenance Cash transfer to bank Cash t…" at bounding box center [367, 124] width 119 height 18
select select "8"
click at [308, 116] on select "Select Advance Salary Bank charges Car maintenance Cash transfer to bank Cash t…" at bounding box center [367, 124] width 119 height 18
click at [537, 359] on span "Save" at bounding box center [537, 357] width 21 height 11
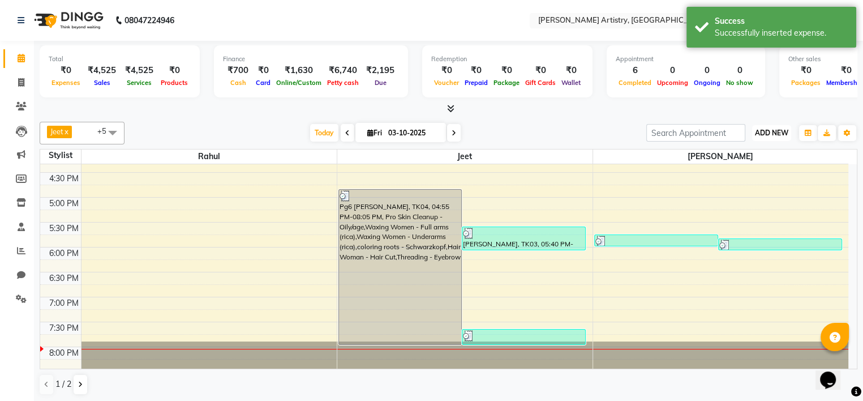
click at [778, 130] on span "ADD NEW" at bounding box center [771, 132] width 33 height 8
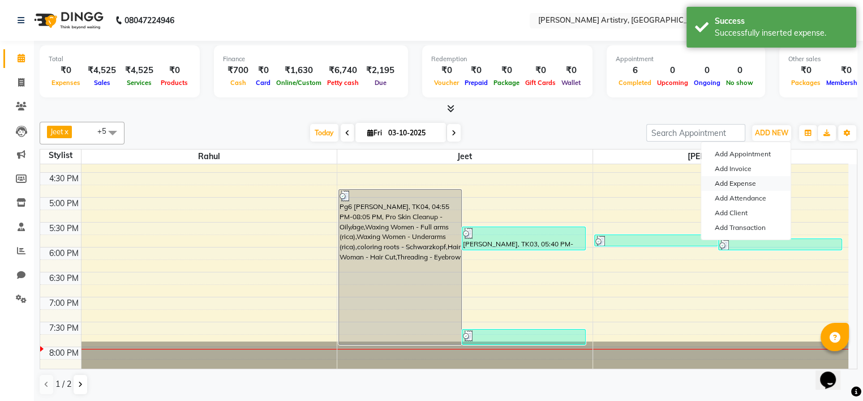
click at [747, 180] on link "Add Expense" at bounding box center [745, 183] width 89 height 15
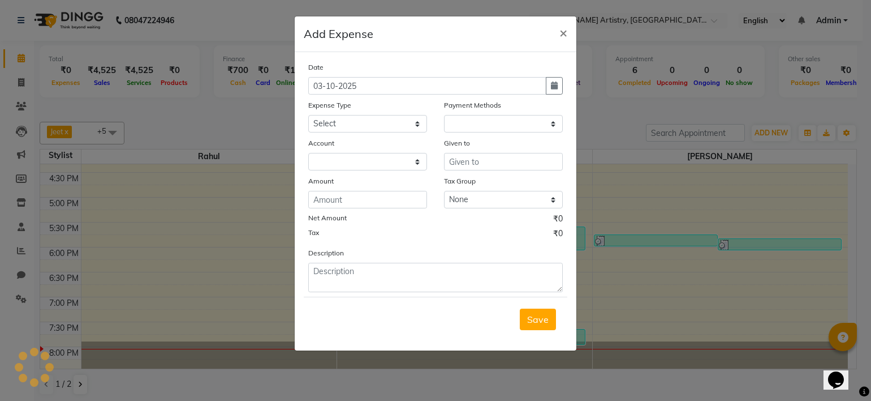
select select "1"
select select "7445"
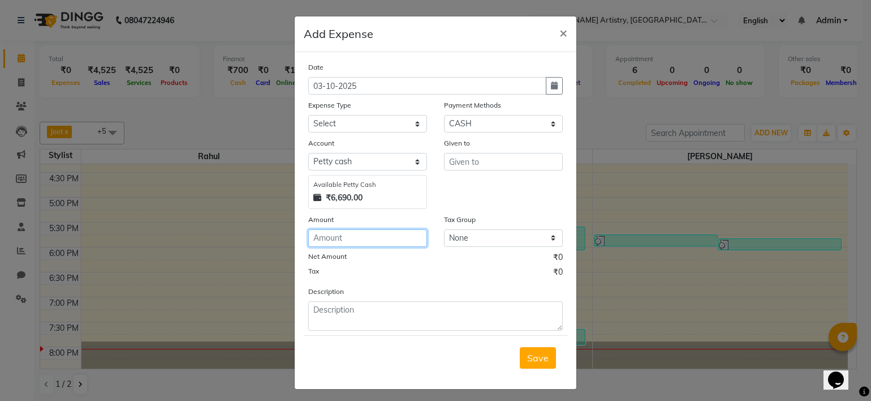
click at [399, 237] on input "number" at bounding box center [367, 238] width 119 height 18
type input "3810"
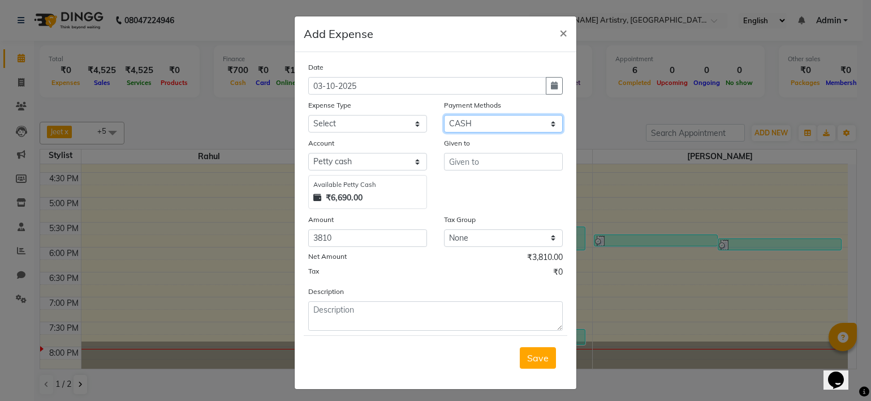
click at [483, 124] on select "Select CASH CARD ONLINE CUSTOM GPay PayTM PhonePe UPI NearBuy Points Wallet Loa…" at bounding box center [503, 124] width 119 height 18
select select "3"
click at [444, 116] on select "Select CASH CARD ONLINE CUSTOM GPay PayTM PhonePe UPI NearBuy Points Wallet Loa…" at bounding box center [503, 124] width 119 height 18
select select "7446"
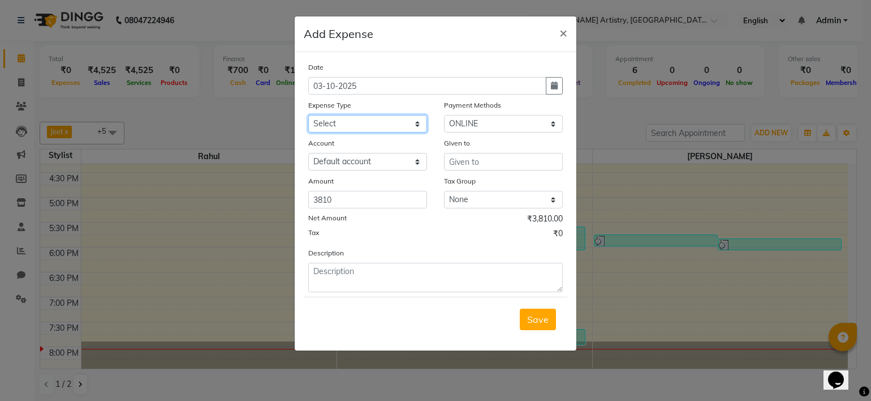
click at [391, 126] on select "Select Advance Salary Bank charges Car maintenance Cash transfer to bank Cash t…" at bounding box center [367, 124] width 119 height 18
select select "8"
click at [308, 116] on select "Select Advance Salary Bank charges Car maintenance Cash transfer to bank Cash t…" at bounding box center [367, 124] width 119 height 18
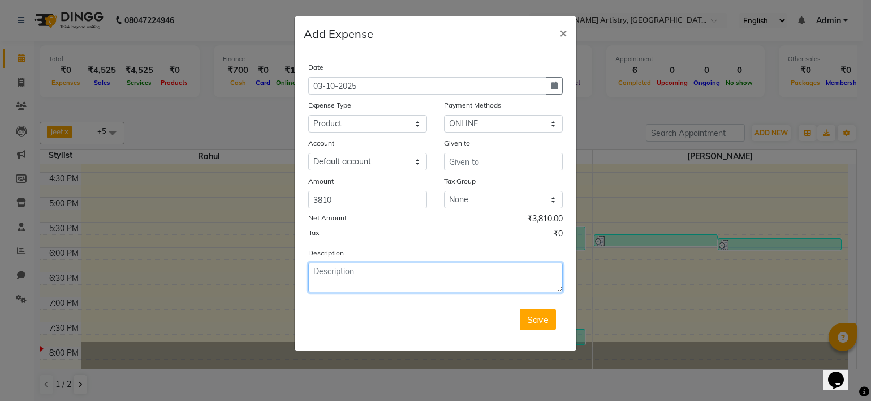
click at [407, 273] on textarea at bounding box center [435, 276] width 255 height 29
type textarea "Nails product"
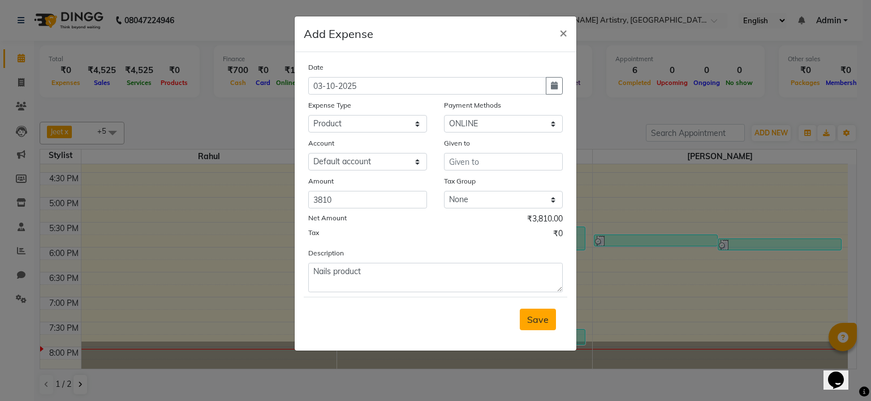
click at [541, 328] on button "Save" at bounding box center [538, 318] width 36 height 21
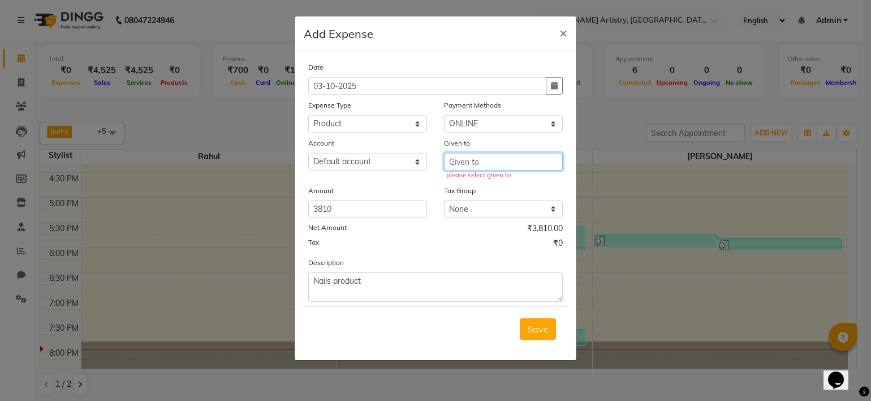
click at [527, 170] on input "text" at bounding box center [503, 162] width 119 height 18
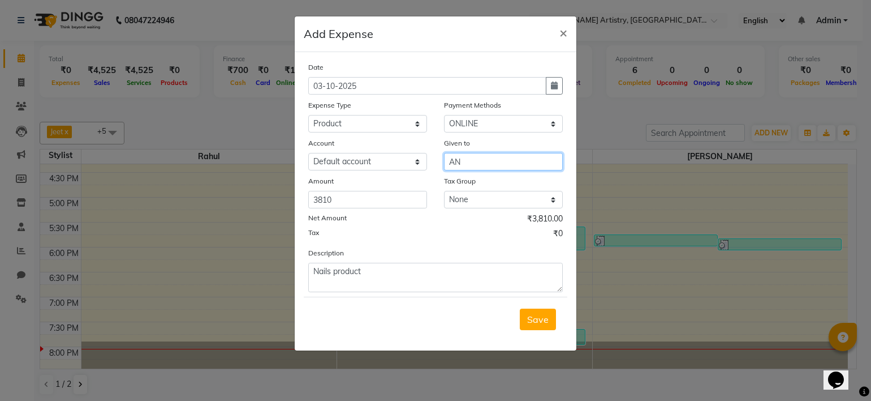
type input "A"
type input "Nails"
click at [541, 329] on button "Save" at bounding box center [538, 318] width 36 height 21
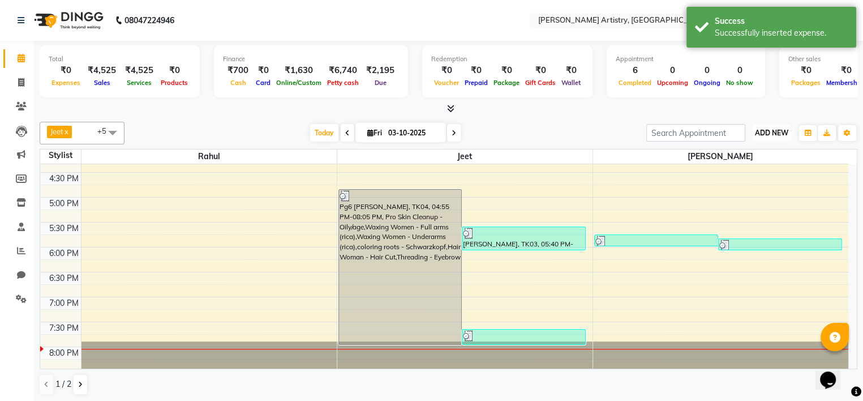
click at [760, 128] on span "ADD NEW" at bounding box center [771, 132] width 33 height 8
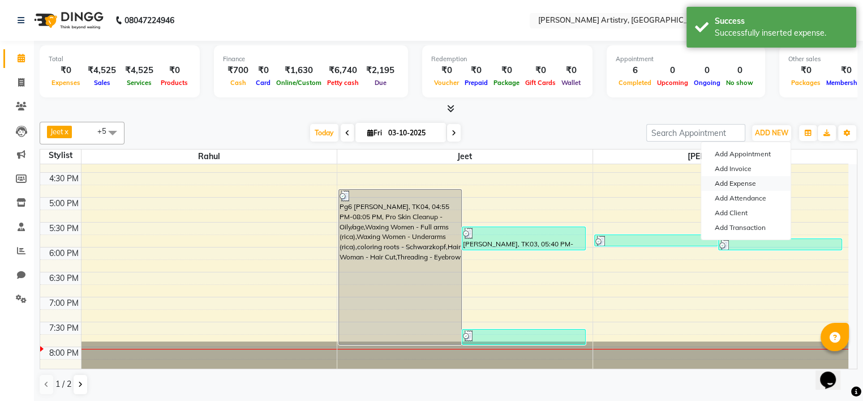
click at [737, 180] on link "Add Expense" at bounding box center [745, 183] width 89 height 15
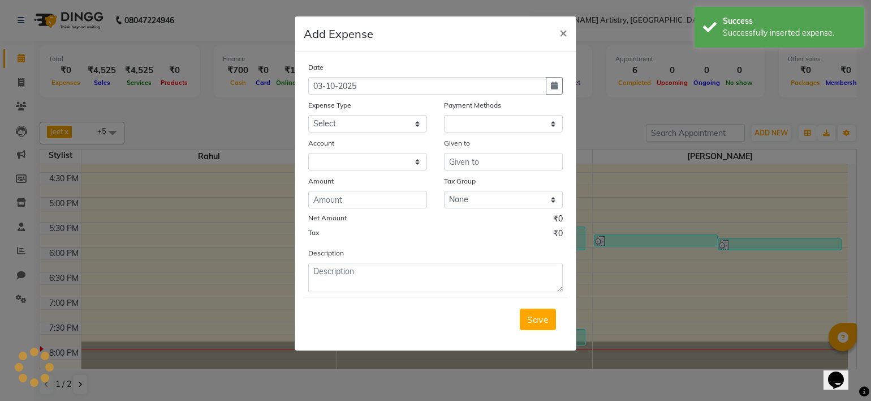
select select "1"
select select "7445"
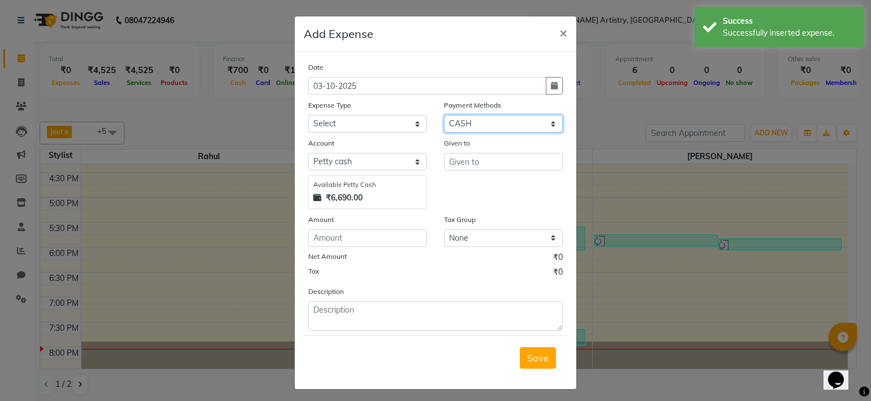
click at [467, 131] on select "Select CASH CARD ONLINE CUSTOM GPay PayTM PhonePe UPI NearBuy Points Wallet Loa…" at bounding box center [503, 124] width 119 height 18
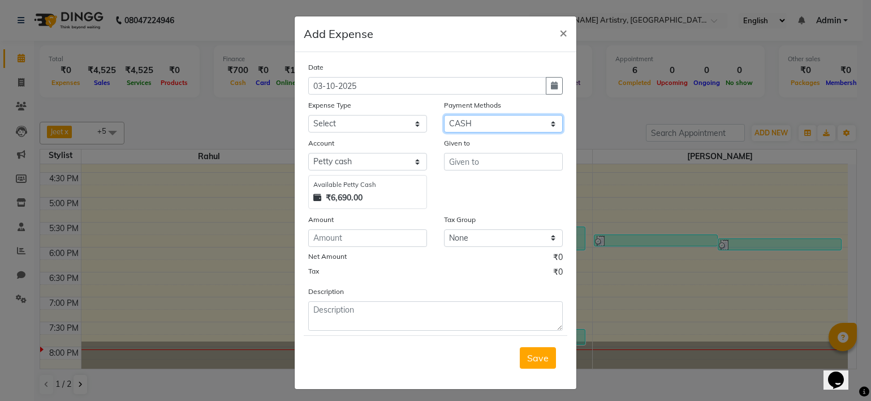
select select "3"
click at [444, 116] on select "Select CASH CARD ONLINE CUSTOM GPay PayTM PhonePe UPI NearBuy Points Wallet Loa…" at bounding box center [503, 124] width 119 height 18
select select "7446"
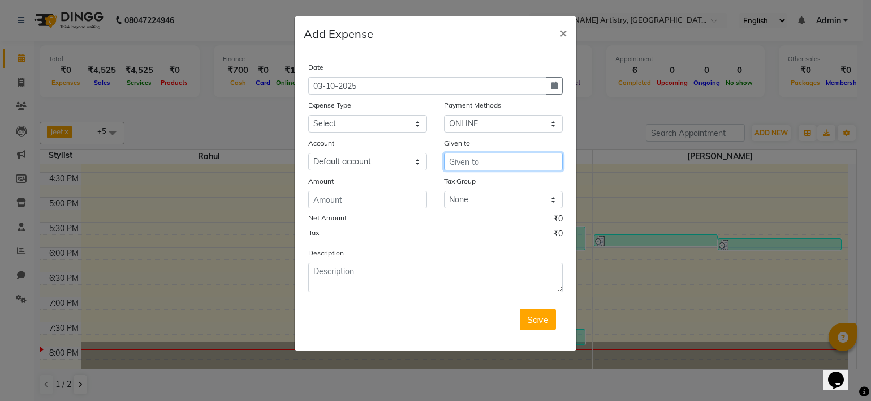
click at [473, 169] on input "text" at bounding box center [503, 162] width 119 height 18
click at [477, 183] on ngb-highlight "Par neet Gandhi" at bounding box center [502, 185] width 88 height 11
type input "[PERSON_NAME]"
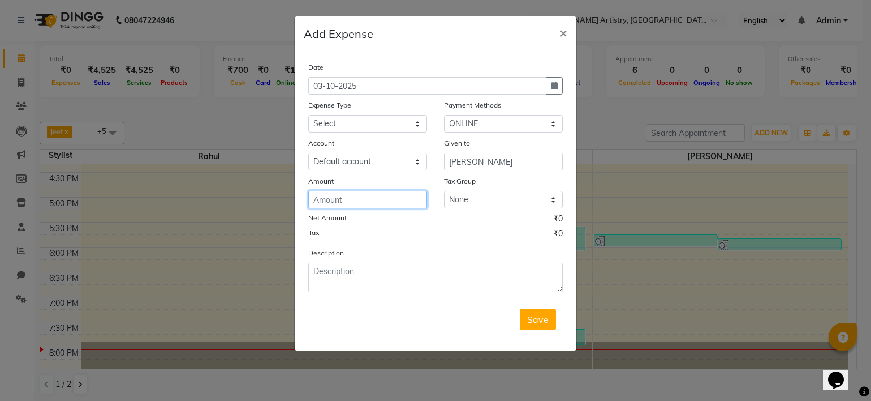
click at [371, 199] on input "number" at bounding box center [367, 200] width 119 height 18
type input "5000"
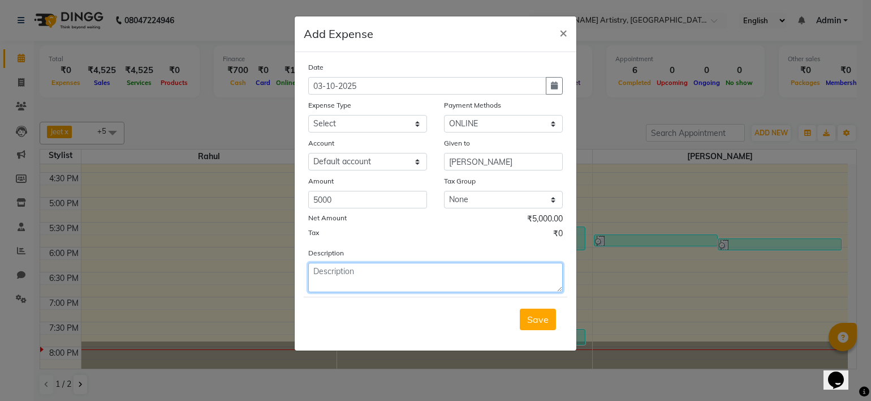
click at [409, 281] on textarea at bounding box center [435, 276] width 255 height 29
type textarea "Make up kit"
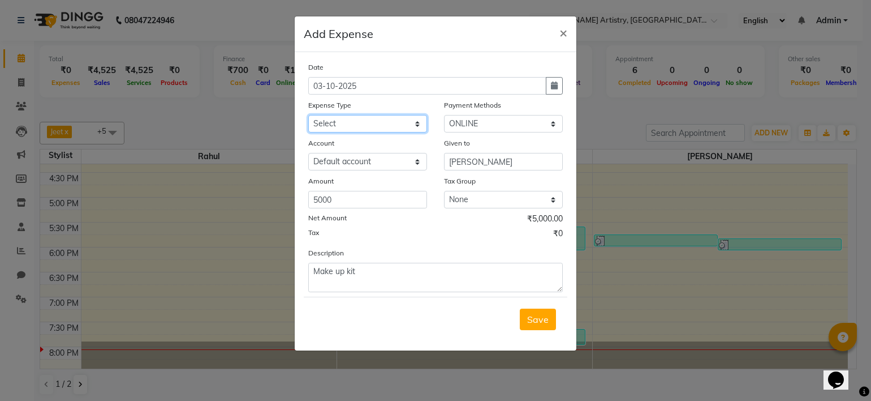
click at [390, 122] on select "Select Advance Salary Bank charges Car maintenance Cash transfer to bank Cash t…" at bounding box center [367, 124] width 119 height 18
select select "10"
click at [308, 116] on select "Select Advance Salary Bank charges Car maintenance Cash transfer to bank Cash t…" at bounding box center [367, 124] width 119 height 18
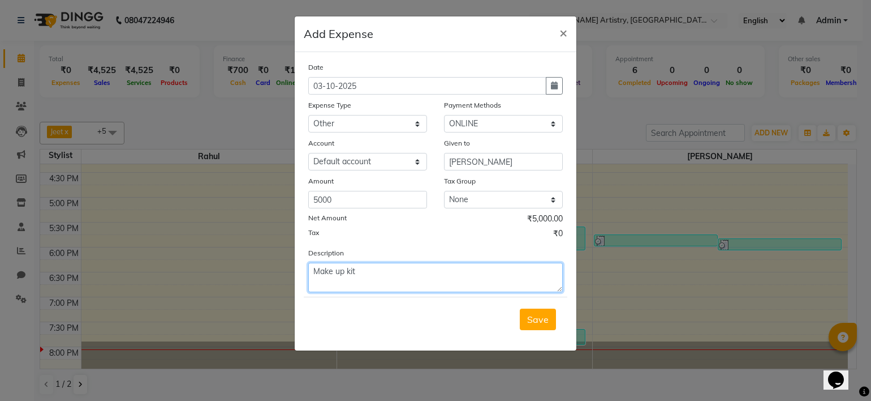
click at [481, 284] on textarea "Make up kit" at bounding box center [435, 276] width 255 height 29
type textarea "Make up kit for [PERSON_NAME]"
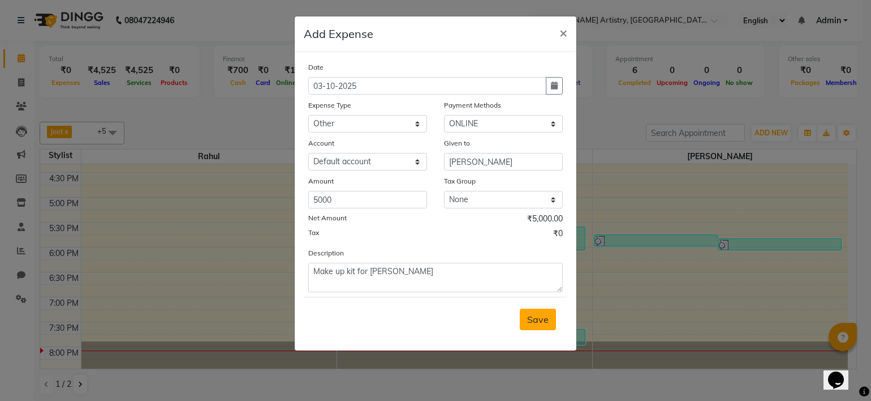
click at [537, 325] on span "Save" at bounding box center [537, 318] width 21 height 11
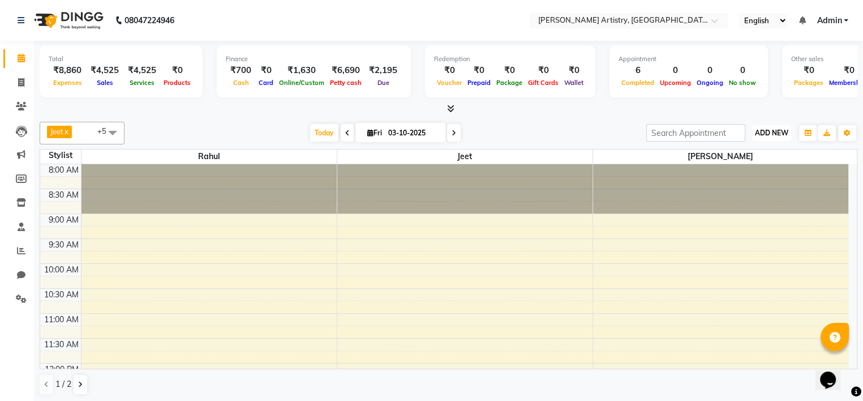
click at [764, 135] on span "ADD NEW" at bounding box center [771, 132] width 33 height 8
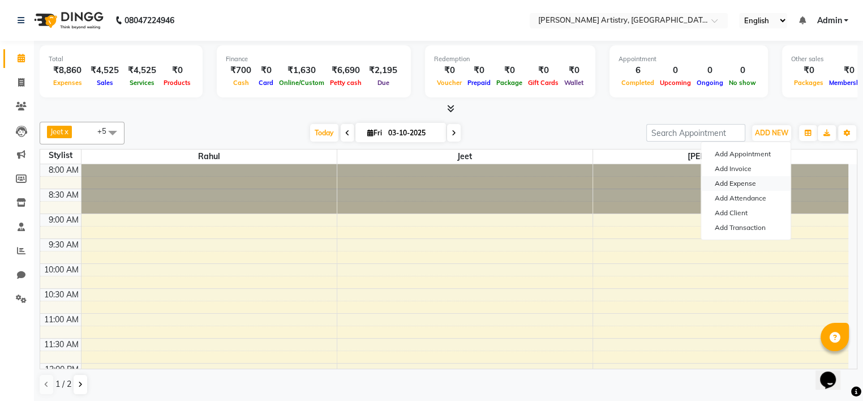
click at [734, 183] on link "Add Expense" at bounding box center [745, 183] width 89 height 15
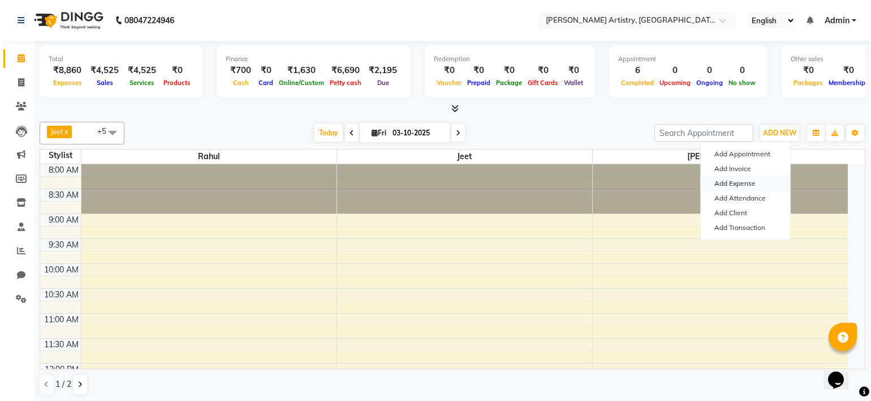
select select "1"
select select "7445"
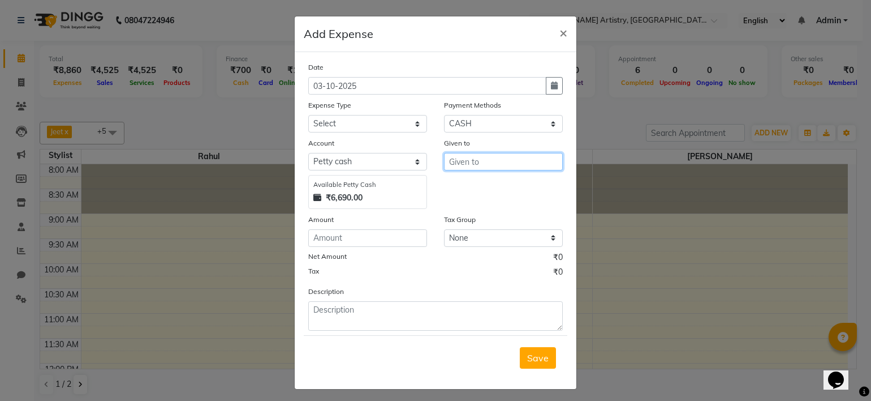
click at [473, 158] on input "text" at bounding box center [503, 162] width 119 height 18
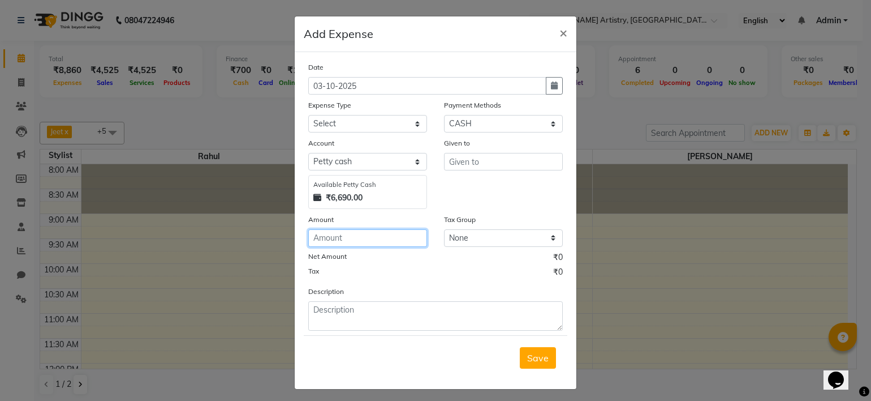
click at [352, 238] on input "number" at bounding box center [367, 238] width 119 height 18
type input "3000"
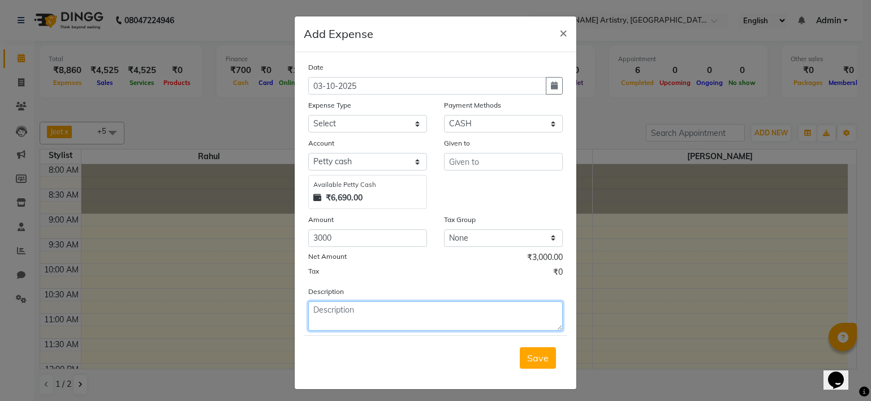
click at [368, 312] on textarea at bounding box center [435, 315] width 255 height 29
type textarea "mehdi model"
click at [439, 128] on div "Payment Methods Select CASH CARD ONLINE CUSTOM GPay PayTM PhonePe UPI NearBuy P…" at bounding box center [504, 115] width 136 height 33
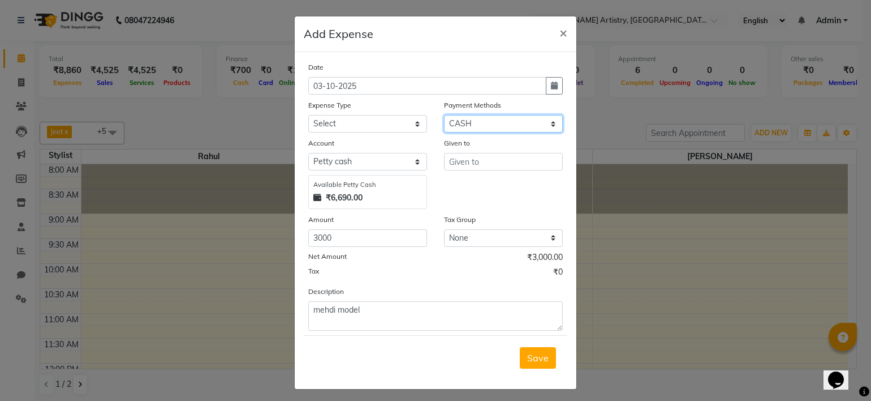
click at [457, 122] on select "Select CASH CARD ONLINE CUSTOM GPay PayTM PhonePe UPI NearBuy Points Wallet Loa…" at bounding box center [503, 124] width 119 height 18
select select "3"
click at [444, 116] on select "Select CASH CARD ONLINE CUSTOM GPay PayTM PhonePe UPI NearBuy Points Wallet Loa…" at bounding box center [503, 124] width 119 height 18
select select "7446"
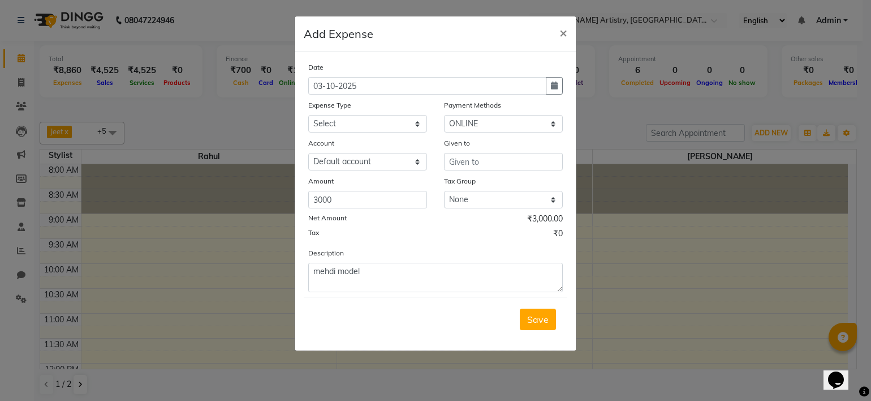
click at [394, 134] on div "Date 03-10-2025 Expense Type Select Advance Salary Bank charges Car maintenance…" at bounding box center [435, 176] width 255 height 231
click at [389, 126] on select "Select Advance Salary Bank charges Car maintenance Cash transfer to bank Cash t…" at bounding box center [367, 124] width 119 height 18
select select "10"
click at [308, 116] on select "Select Advance Salary Bank charges Car maintenance Cash transfer to bank Cash t…" at bounding box center [367, 124] width 119 height 18
click at [540, 329] on button "Save" at bounding box center [538, 318] width 36 height 21
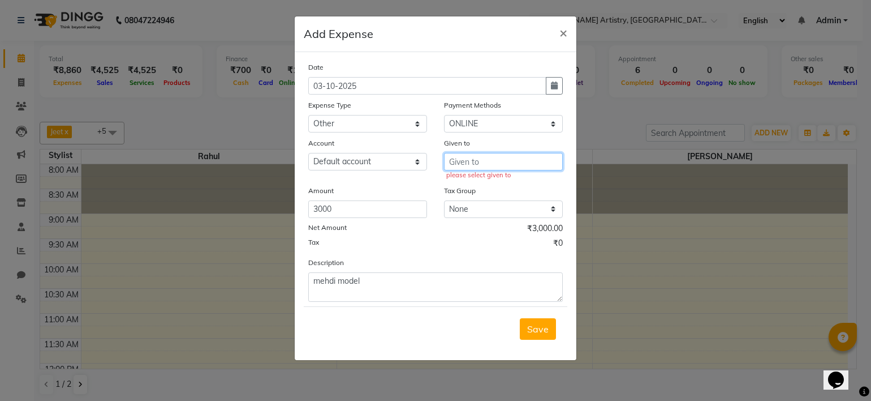
click at [523, 157] on input "text" at bounding box center [503, 162] width 119 height 18
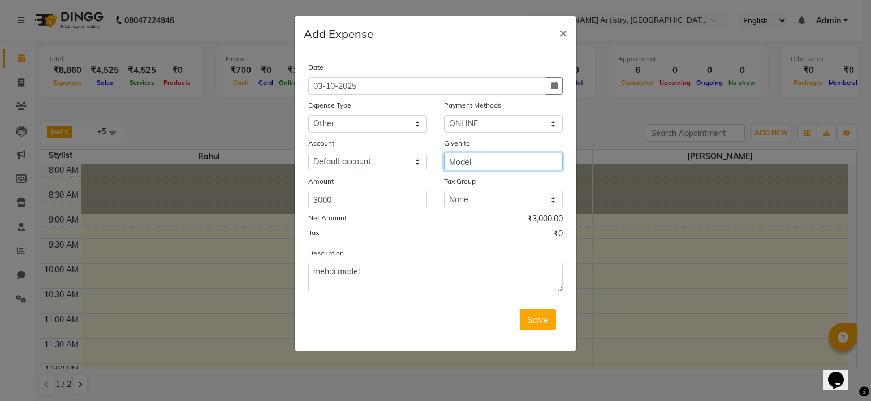
type input "Model"
drag, startPoint x: 535, startPoint y: 333, endPoint x: 534, endPoint y: 325, distance: 8.5
click at [534, 325] on div "Save" at bounding box center [436, 318] width 264 height 45
click at [534, 325] on span "Save" at bounding box center [537, 318] width 21 height 11
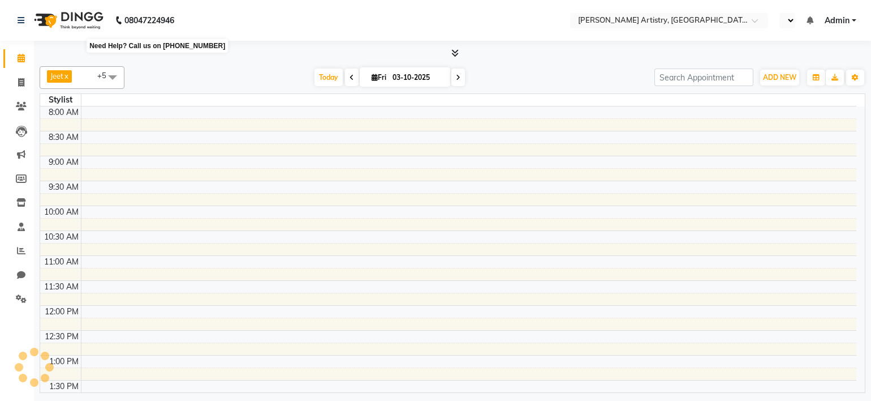
select select "en"
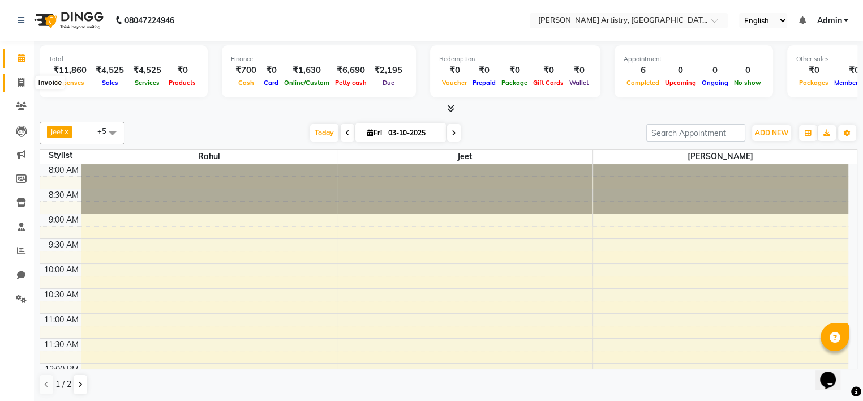
click at [20, 81] on icon at bounding box center [21, 82] width 6 height 8
select select "service"
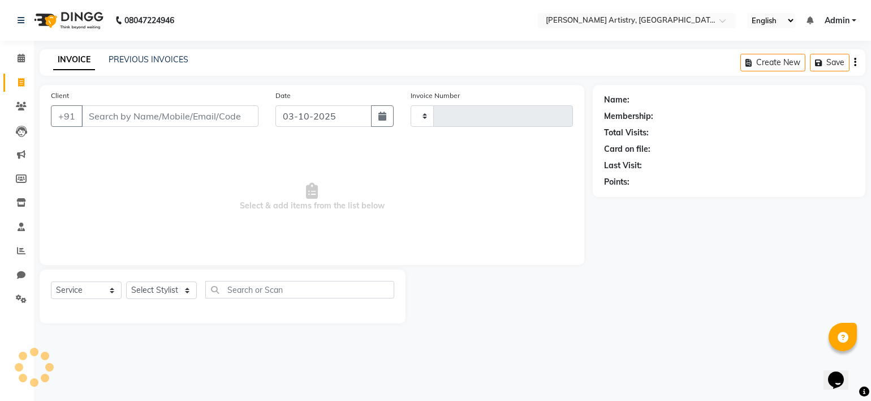
type input "0447"
select select "8322"
click at [23, 63] on span at bounding box center [21, 58] width 20 height 13
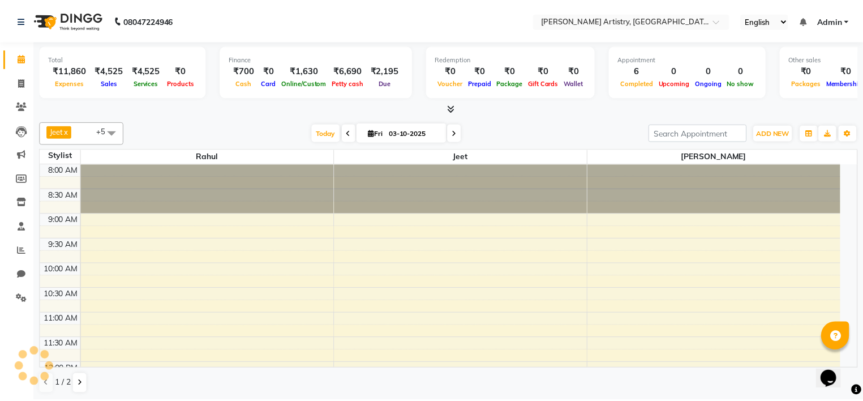
scroll to position [415, 0]
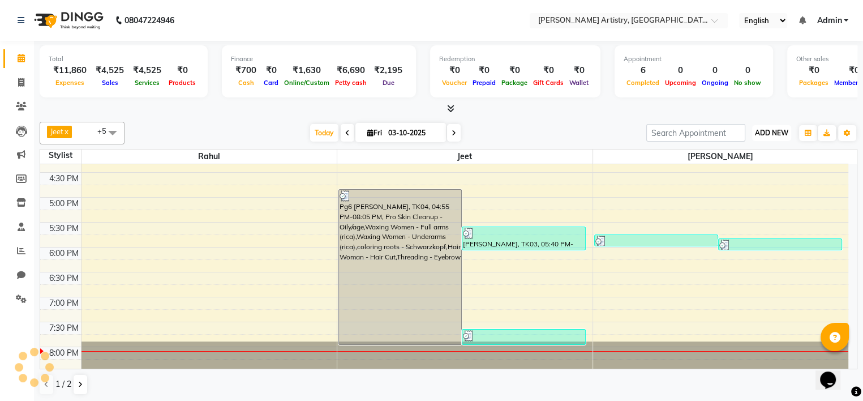
click at [761, 126] on button "ADD NEW Toggle Dropdown" at bounding box center [771, 133] width 39 height 16
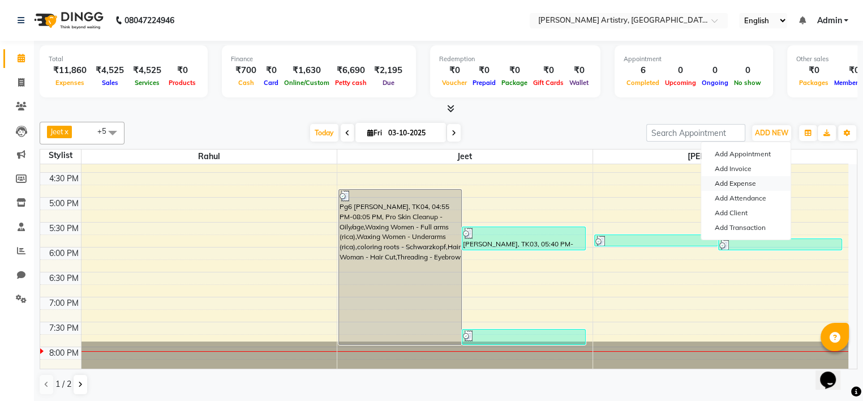
click at [735, 184] on link "Add Expense" at bounding box center [745, 183] width 89 height 15
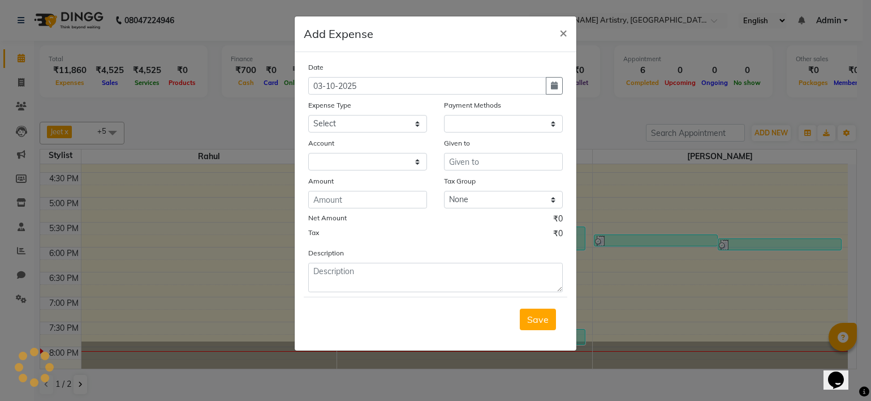
select select "1"
select select "7445"
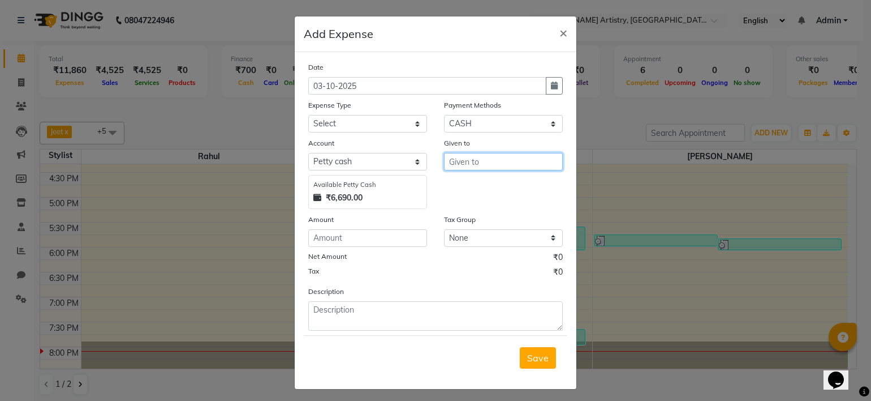
click at [483, 162] on input "text" at bounding box center [503, 162] width 119 height 18
type input "6400"
click at [499, 121] on select "Select CASH CARD ONLINE CUSTOM GPay PayTM PhonePe UPI NearBuy Points Wallet Loa…" at bounding box center [503, 124] width 119 height 18
select select "3"
click at [444, 116] on select "Select CASH CARD ONLINE CUSTOM GPay PayTM PhonePe UPI NearBuy Points Wallet Loa…" at bounding box center [503, 124] width 119 height 18
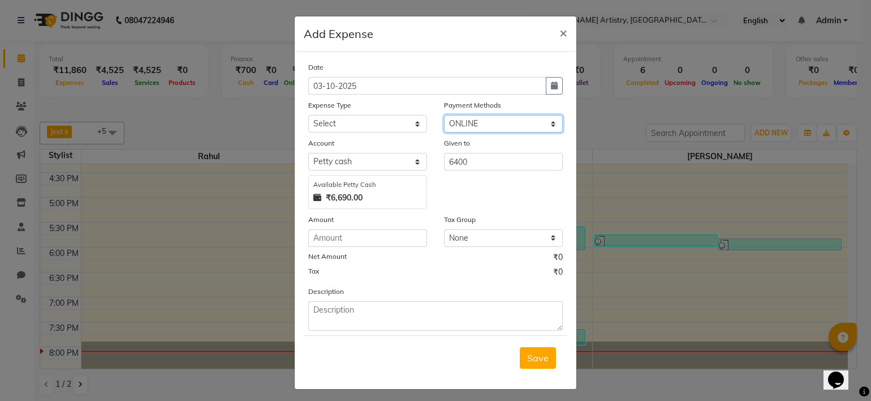
select select "7446"
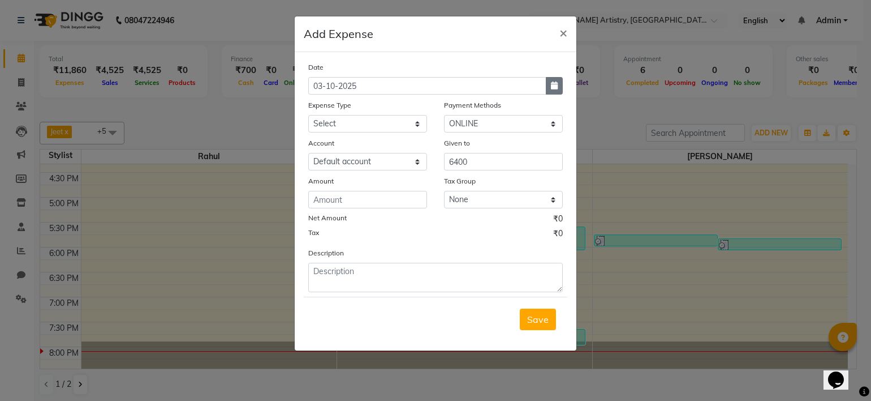
click at [559, 83] on button "button" at bounding box center [554, 86] width 17 height 18
select select "10"
select select "2025"
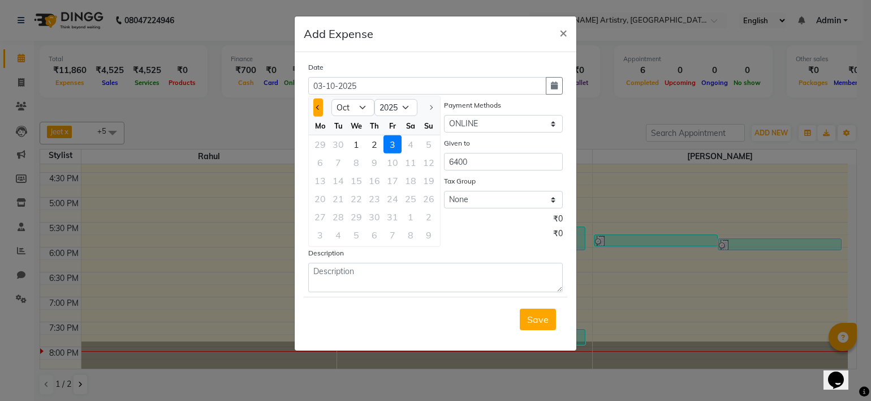
click at [321, 110] on button "Previous month" at bounding box center [318, 107] width 10 height 18
select select "9"
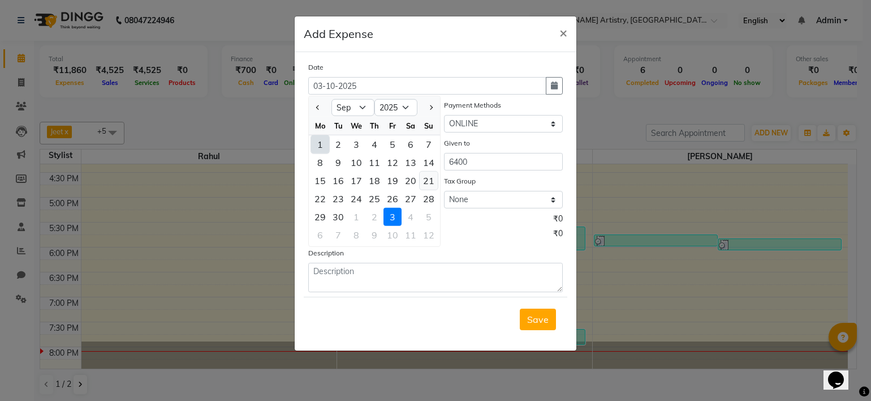
click at [428, 176] on div "21" at bounding box center [429, 180] width 18 height 18
type input "21-09-2025"
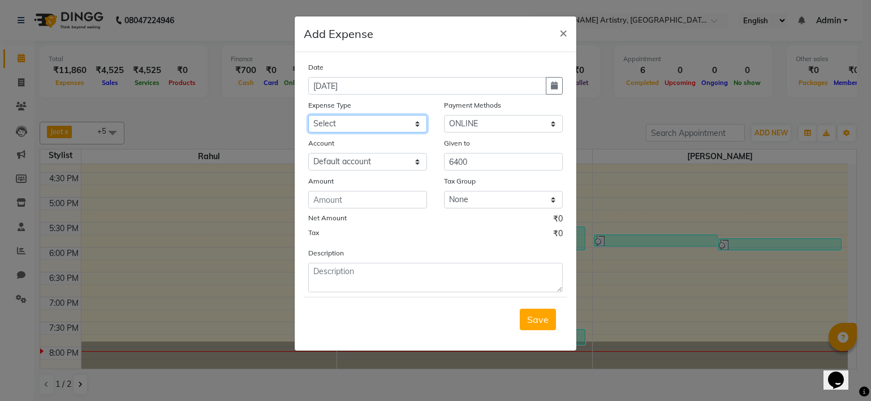
click at [411, 123] on select "Select Advance Salary Bank charges Car maintenance Cash transfer to bank Cash t…" at bounding box center [367, 124] width 119 height 18
select select "2"
click at [308, 116] on select "Select Advance Salary Bank charges Car maintenance Cash transfer to bank Cash t…" at bounding box center [367, 124] width 119 height 18
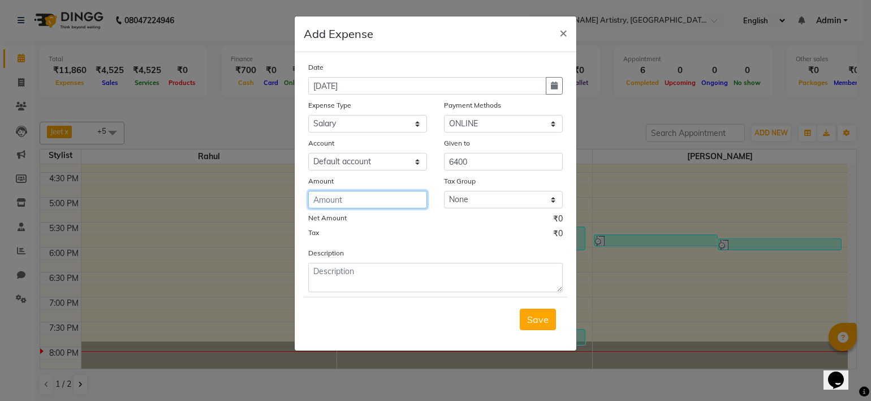
click at [352, 199] on input "number" at bounding box center [367, 200] width 119 height 18
type input "6400"
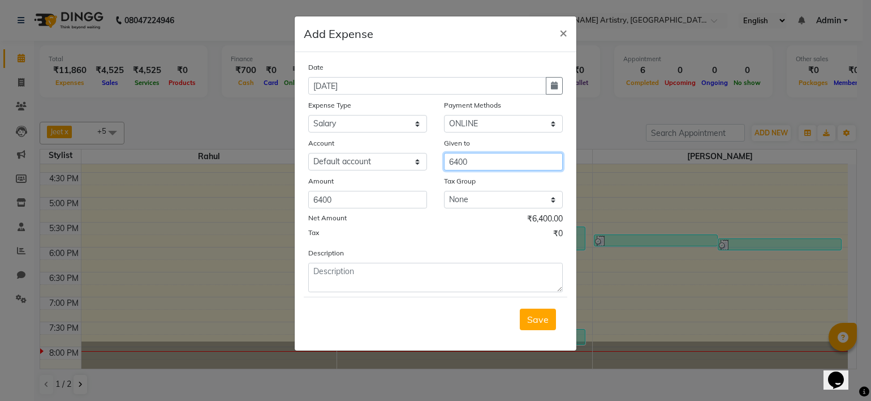
click at [474, 161] on input "6400" at bounding box center [503, 162] width 119 height 18
type input "[PERSON_NAME]"
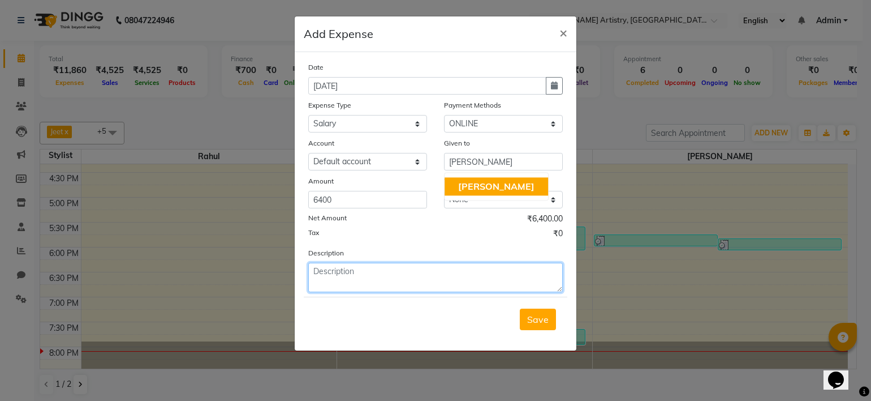
click at [407, 279] on textarea at bounding box center [435, 276] width 255 height 29
type textarea "Mannu pending salary"
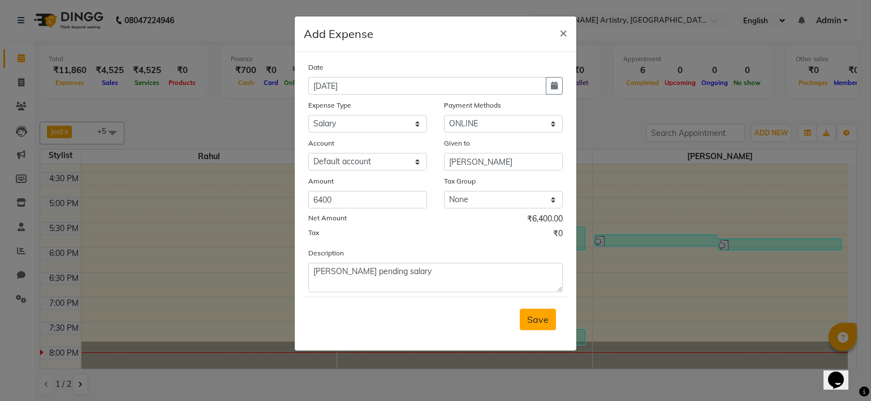
click at [545, 316] on span "Save" at bounding box center [537, 318] width 21 height 11
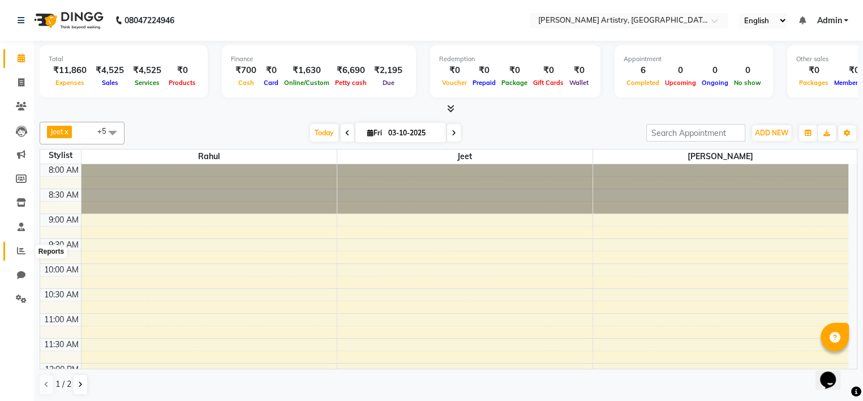
click at [20, 246] on icon at bounding box center [21, 250] width 8 height 8
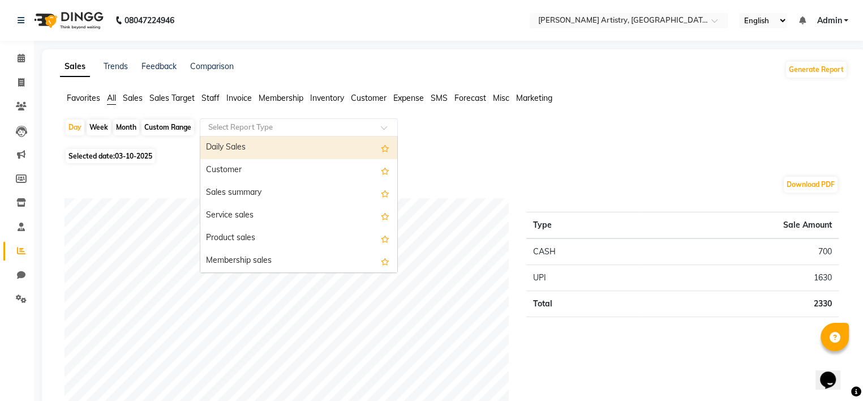
click at [348, 122] on input "text" at bounding box center [287, 127] width 163 height 11
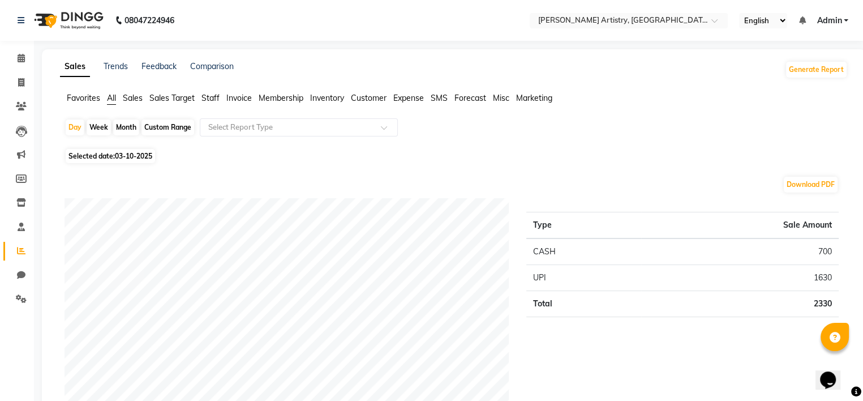
click at [815, 182] on button "Download PDF" at bounding box center [811, 185] width 54 height 16
click at [394, 100] on span "Expense" at bounding box center [408, 98] width 31 height 10
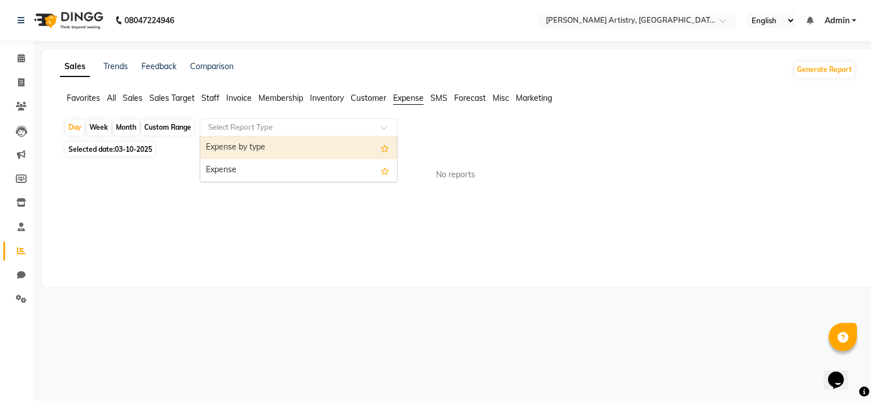
click at [268, 134] on div "Select Report Type" at bounding box center [299, 127] width 198 height 18
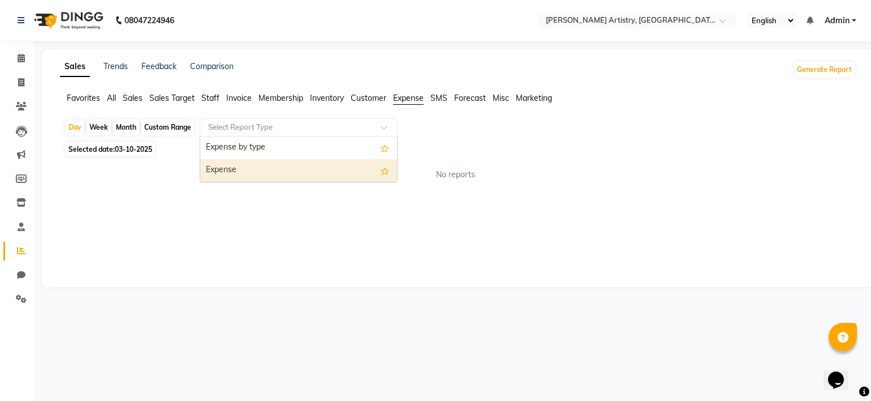
click at [265, 167] on div "Expense" at bounding box center [298, 170] width 197 height 23
select select "full_report"
select select "pdf"
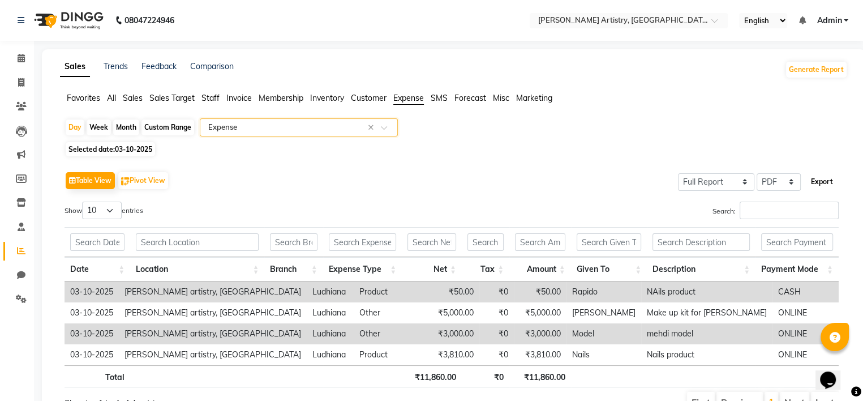
click at [819, 181] on button "Export" at bounding box center [821, 181] width 31 height 19
select select "monospace"
select select "10px"
select select "template_1"
select select "A4"
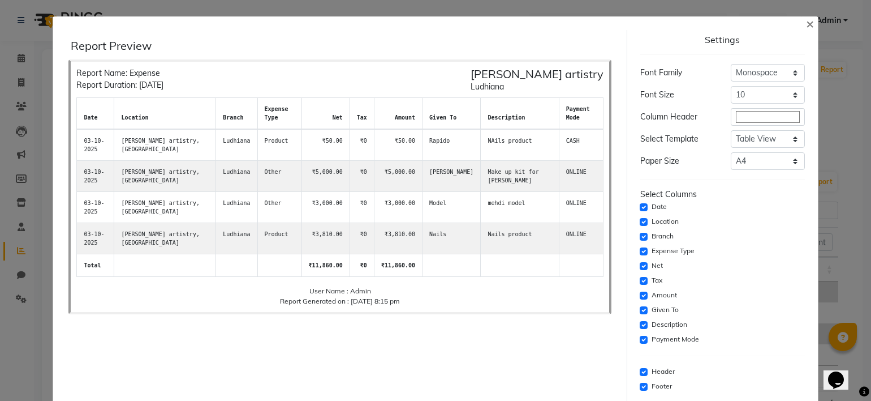
scroll to position [54, 0]
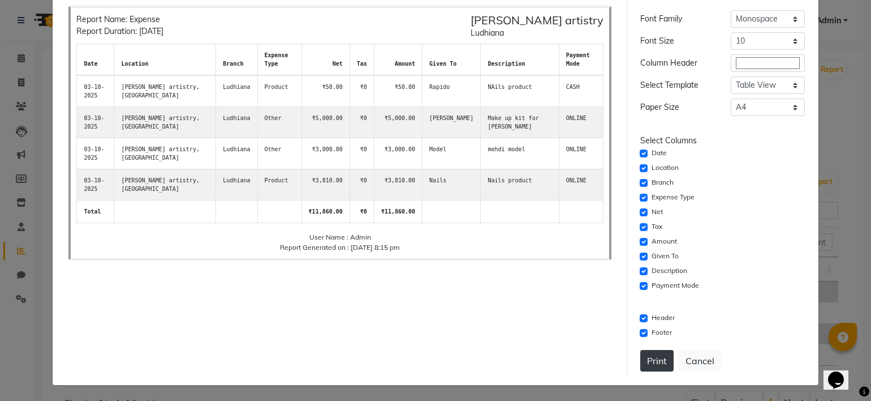
click at [643, 358] on button "Print" at bounding box center [656, 360] width 33 height 21
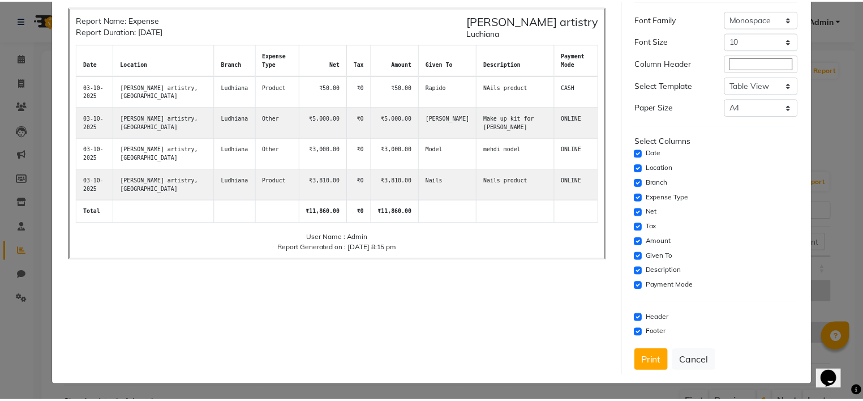
scroll to position [0, 0]
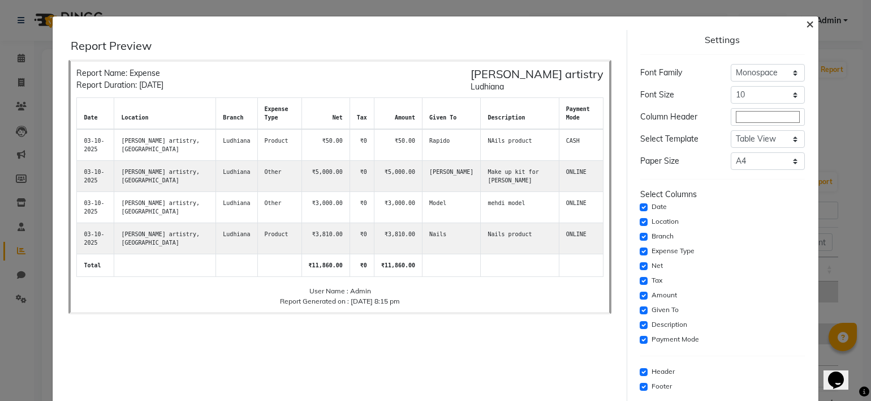
click at [806, 23] on span "×" at bounding box center [810, 23] width 8 height 17
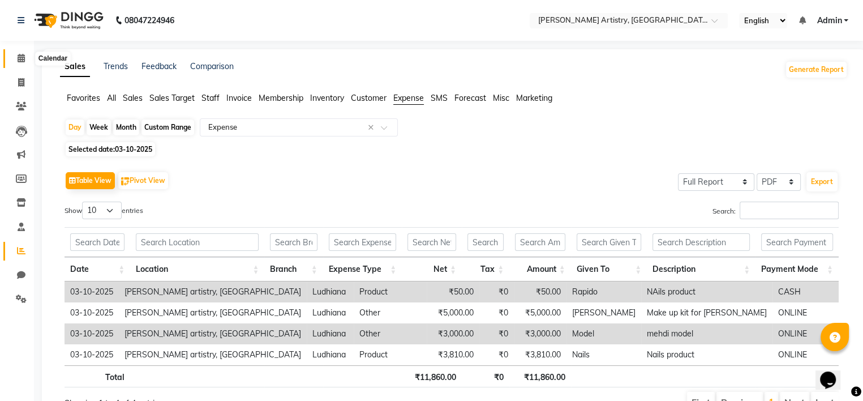
click at [19, 62] on icon at bounding box center [21, 58] width 7 height 8
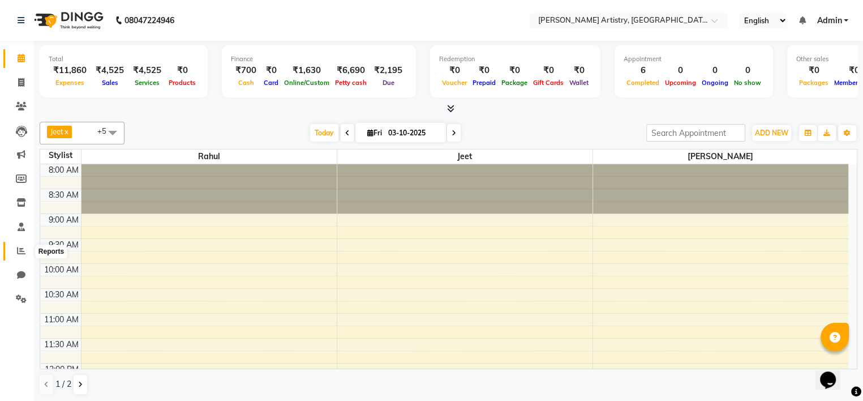
click at [22, 254] on icon at bounding box center [21, 250] width 8 height 8
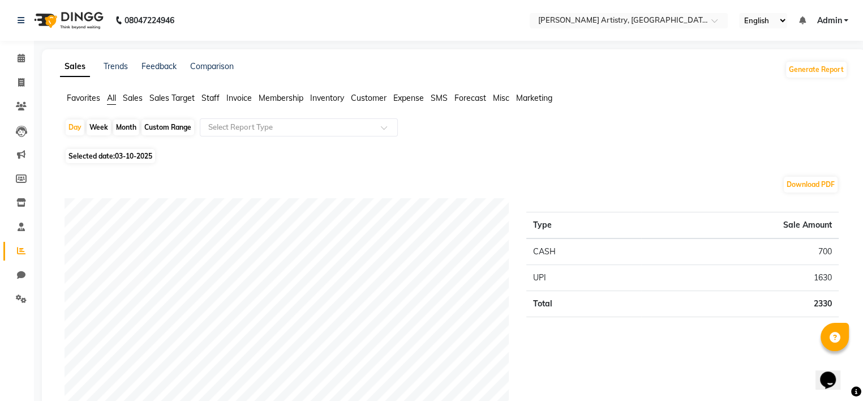
click at [418, 94] on span "Expense" at bounding box center [408, 98] width 31 height 10
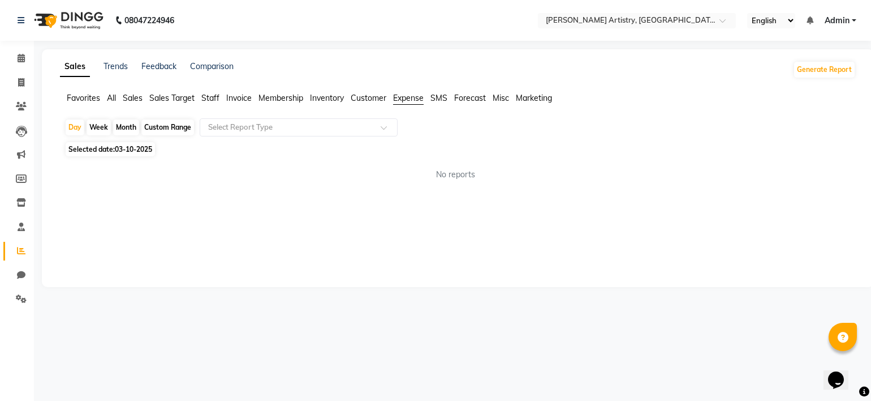
click at [144, 144] on span "Selected date: 03-10-2025" at bounding box center [110, 149] width 89 height 14
select select "10"
select select "2025"
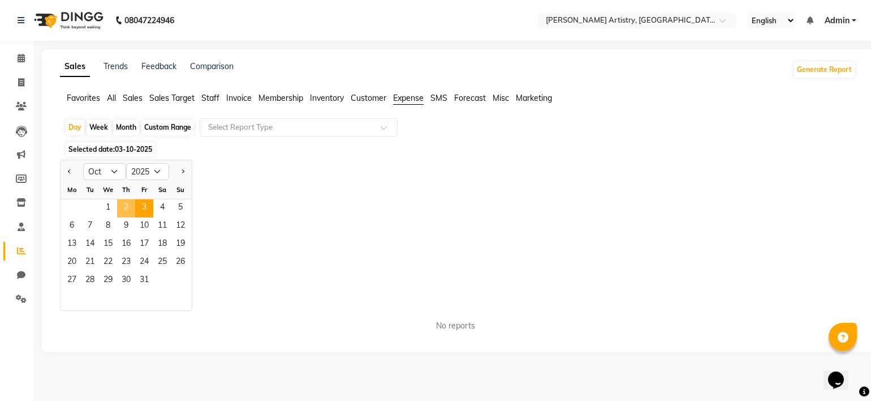
click at [129, 200] on span "2" at bounding box center [126, 208] width 18 height 18
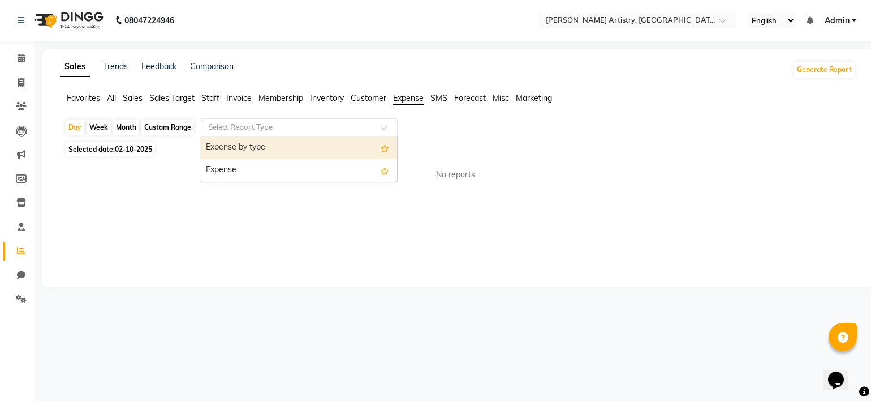
click at [279, 132] on input "text" at bounding box center [287, 127] width 163 height 11
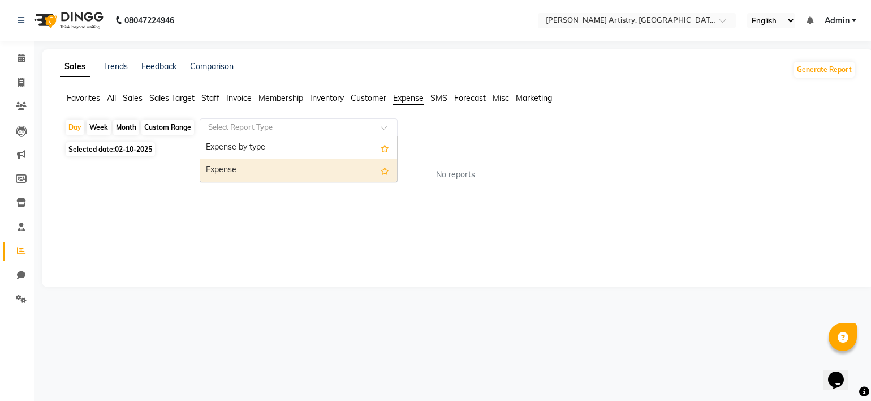
click at [278, 169] on div "Expense" at bounding box center [298, 170] width 197 height 23
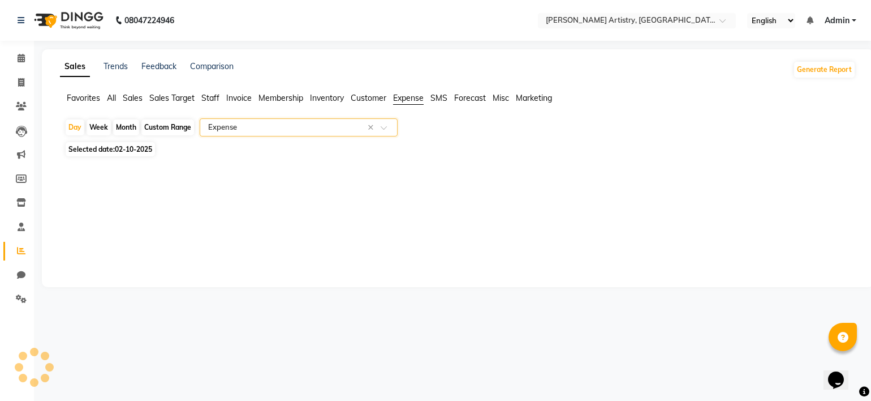
select select "full_report"
select select "pdf"
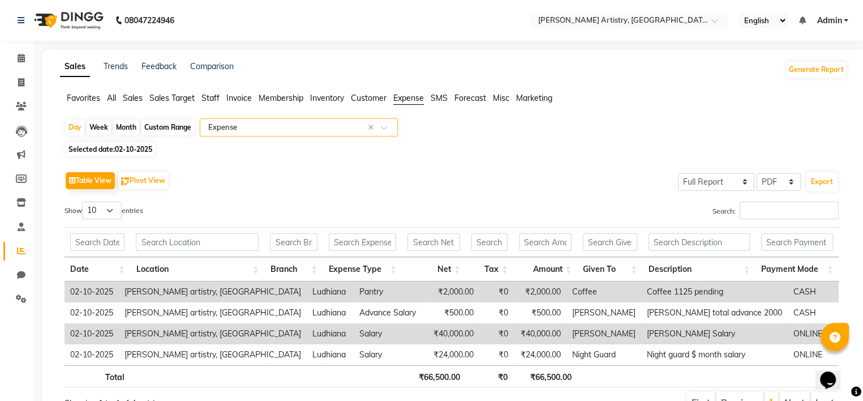
type input "+"
click at [25, 61] on span at bounding box center [21, 58] width 20 height 13
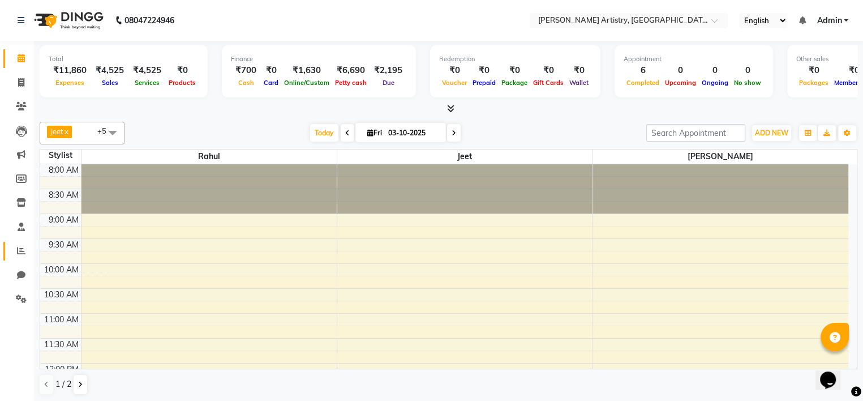
click at [23, 244] on link "Reports" at bounding box center [16, 251] width 27 height 19
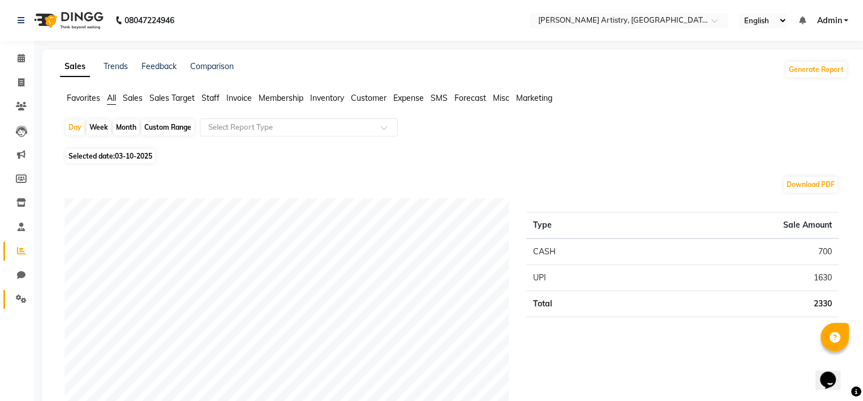
click at [5, 296] on link "Settings" at bounding box center [16, 299] width 27 height 19
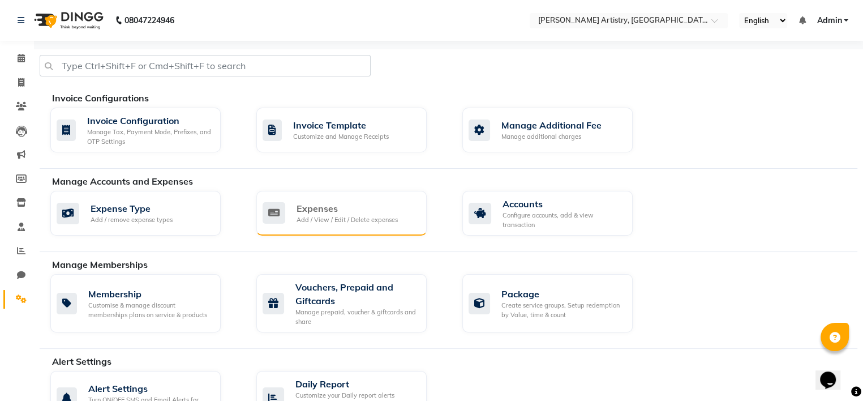
click at [348, 218] on div "Add / View / Edit / Delete expenses" at bounding box center [346, 220] width 101 height 10
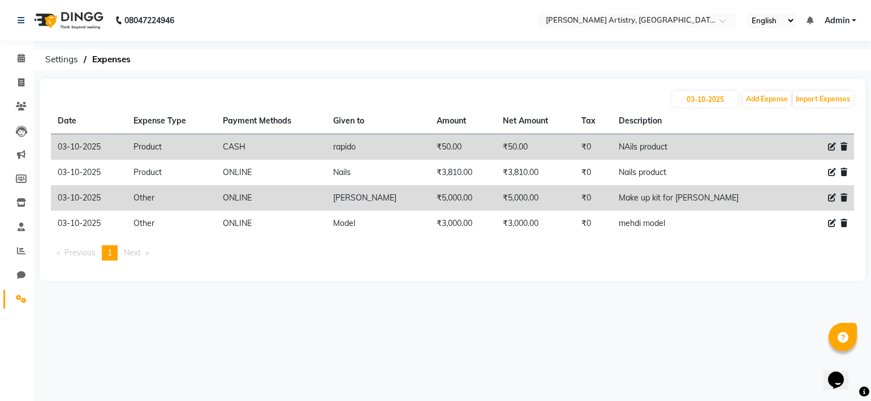
click at [834, 149] on icon at bounding box center [832, 147] width 8 height 8
select select "8"
select select "1"
select select "7445"
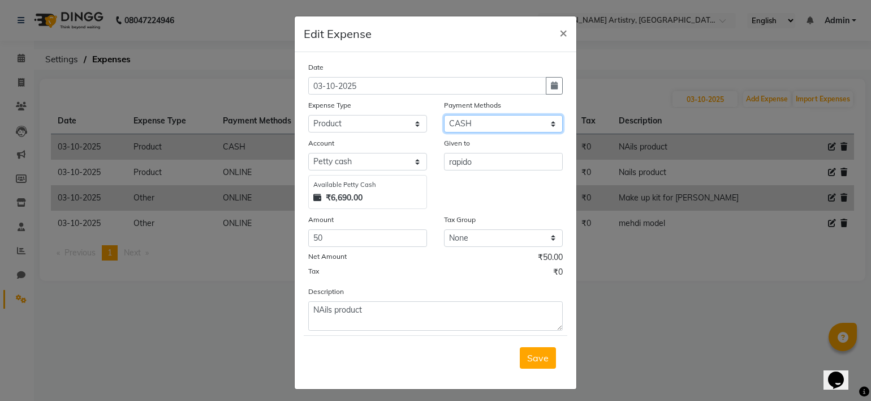
click at [501, 132] on select "Select CASH CARD ONLINE CUSTOM GPay PayTM PhonePe UPI NearBuy Points Wallet Loa…" at bounding box center [503, 124] width 119 height 18
select select "3"
click at [444, 116] on select "Select CASH CARD ONLINE CUSTOM GPay PayTM PhonePe UPI NearBuy Points Wallet Loa…" at bounding box center [503, 124] width 119 height 18
select select "7446"
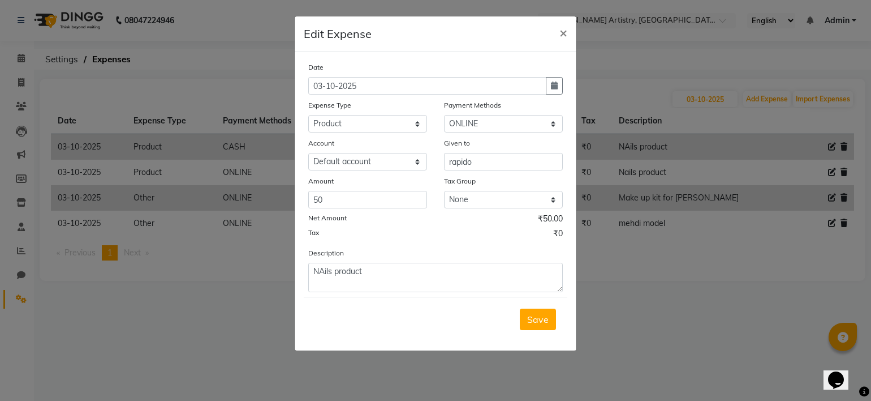
click at [539, 330] on button "Save" at bounding box center [538, 318] width 36 height 21
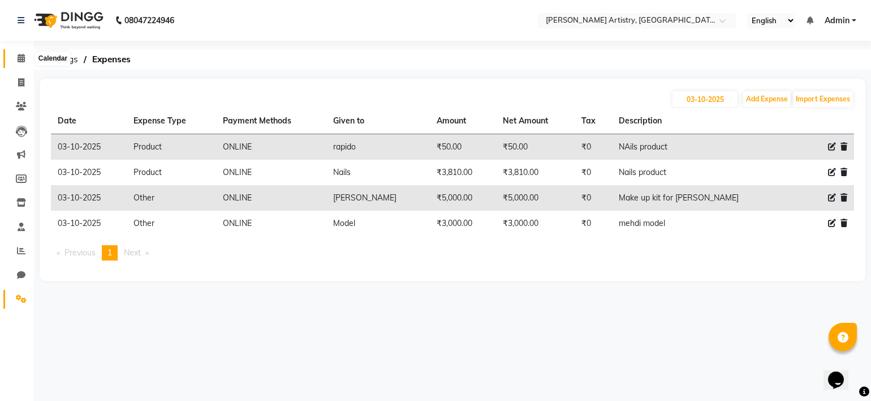
click at [18, 59] on icon at bounding box center [21, 58] width 7 height 8
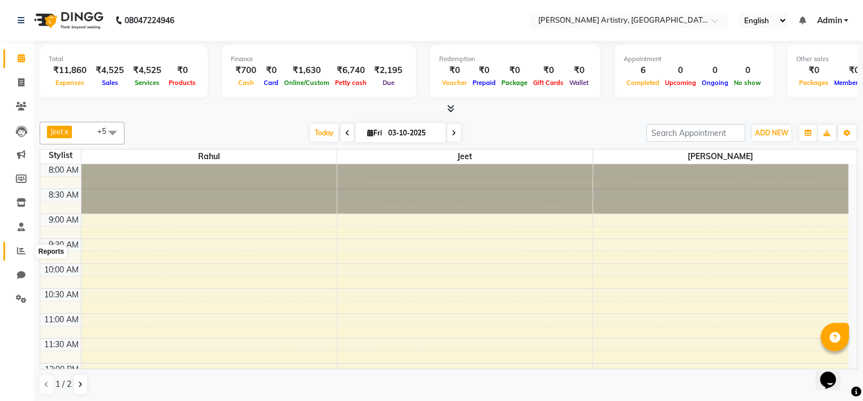
click at [15, 250] on span at bounding box center [21, 250] width 20 height 13
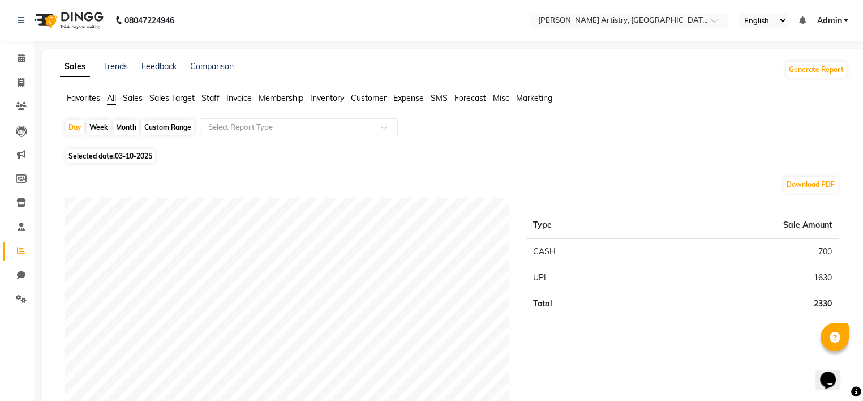
click at [410, 97] on span "Expense" at bounding box center [408, 98] width 31 height 10
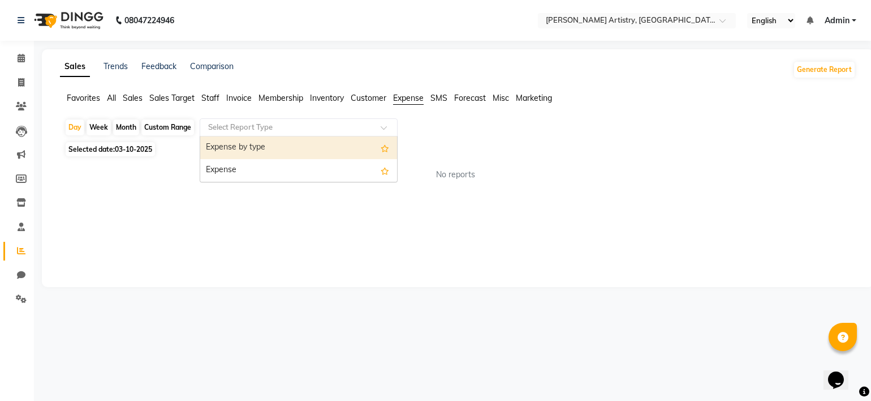
click at [279, 133] on div "Select Report Type" at bounding box center [299, 127] width 198 height 18
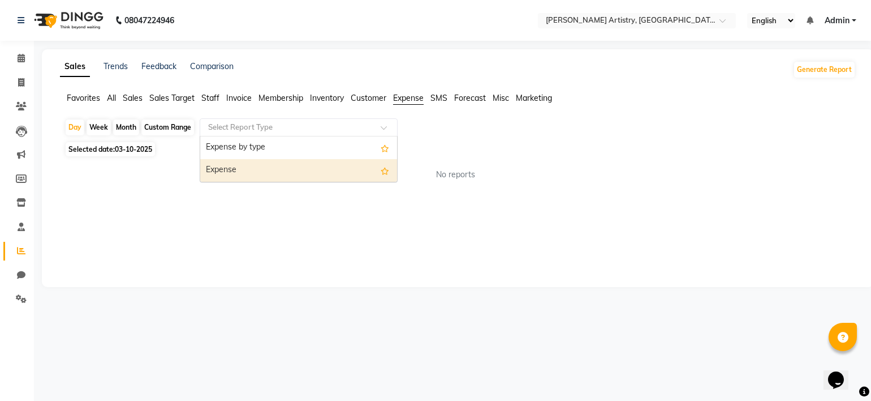
click at [262, 169] on div "Expense" at bounding box center [298, 170] width 197 height 23
select select "full_report"
select select "pdf"
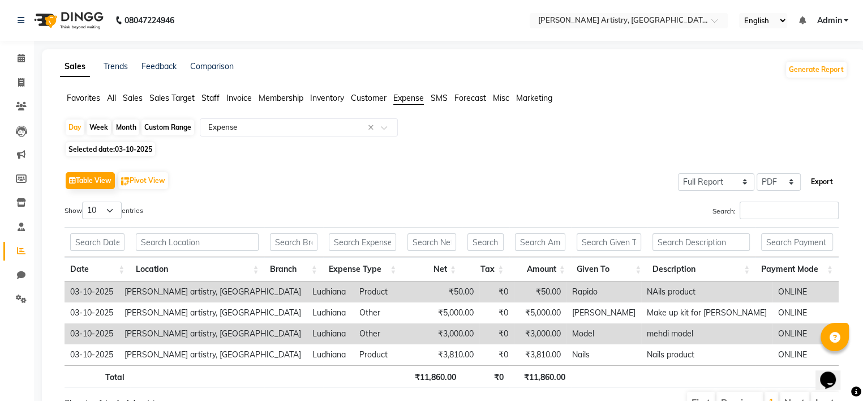
click at [812, 180] on button "Export" at bounding box center [821, 181] width 31 height 19
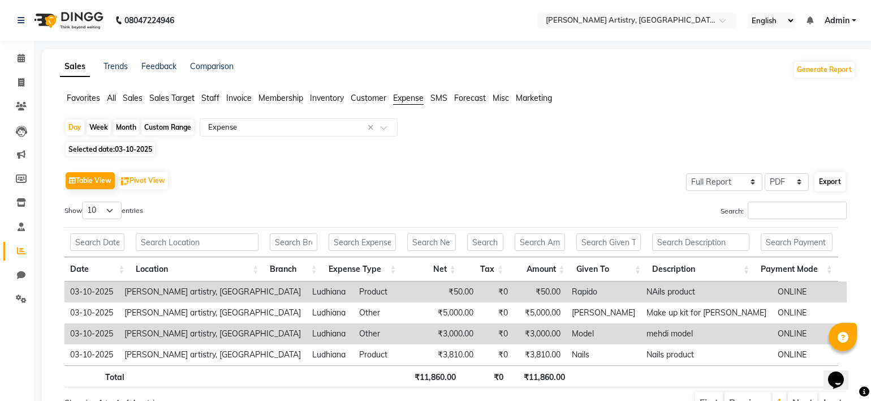
select select "monospace"
select select "10px"
select select "template_1"
select select "A4"
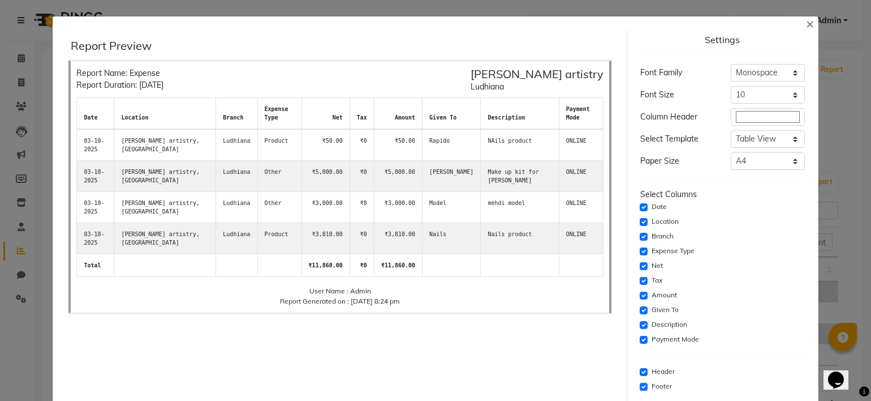
scroll to position [54, 0]
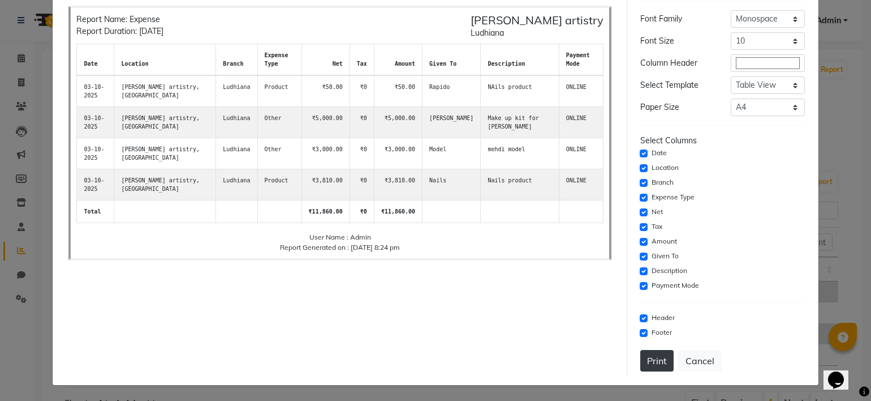
click at [655, 369] on button "Print" at bounding box center [656, 360] width 33 height 21
